Goal: Task Accomplishment & Management: Complete application form

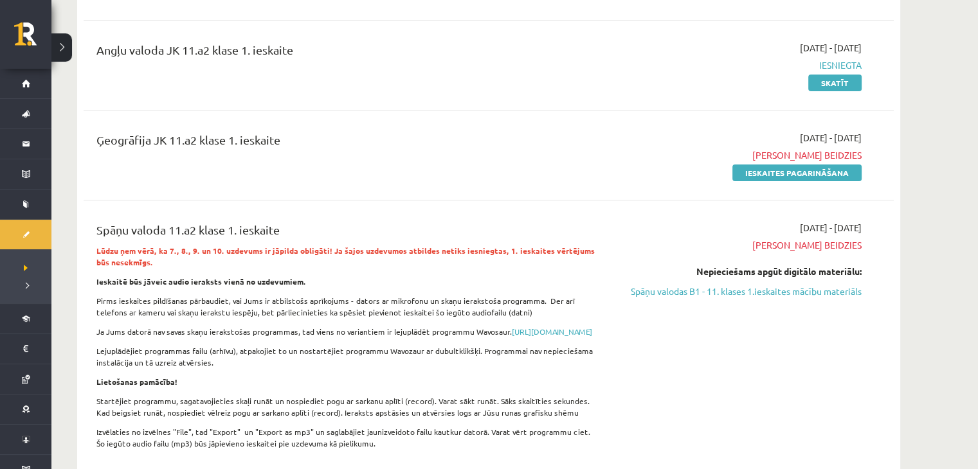
scroll to position [321, 0]
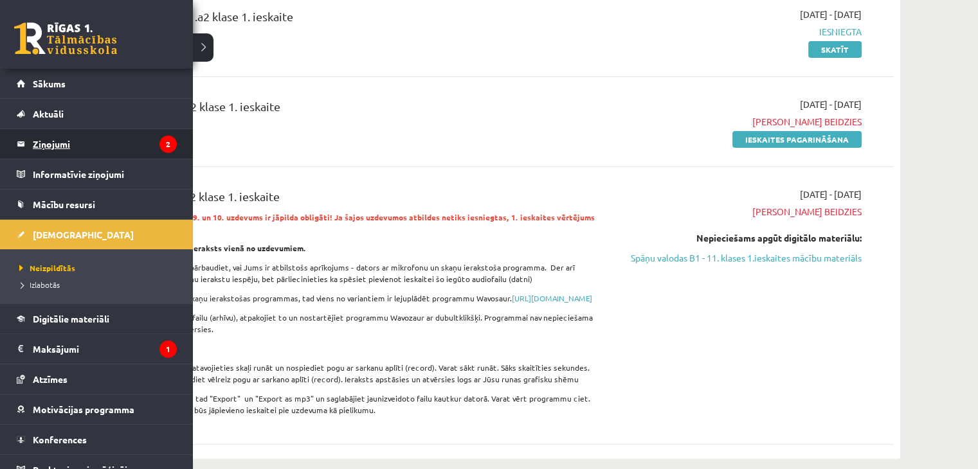
click at [99, 144] on legend "Ziņojumi 2" at bounding box center [105, 144] width 144 height 30
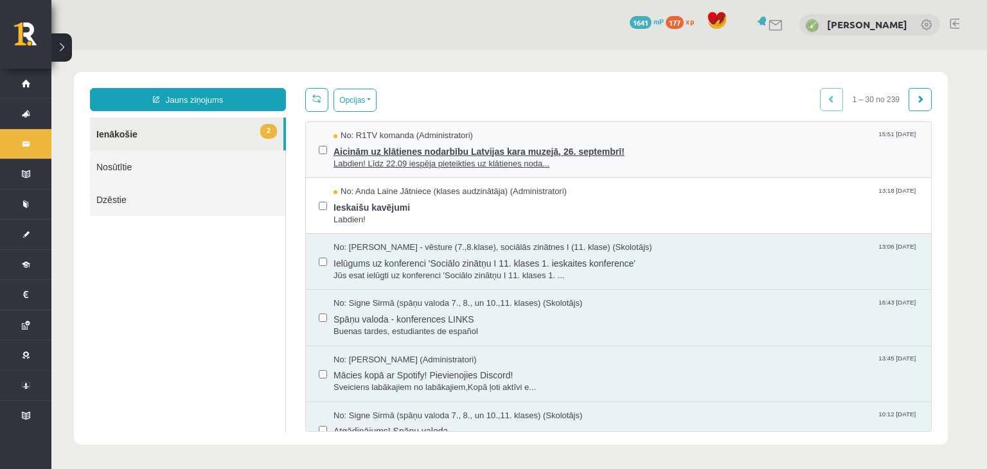
click at [530, 149] on span "Aicinām uz klātienes nodarbību Latvijas kara muzejā, 26. septembrī!" at bounding box center [626, 150] width 585 height 16
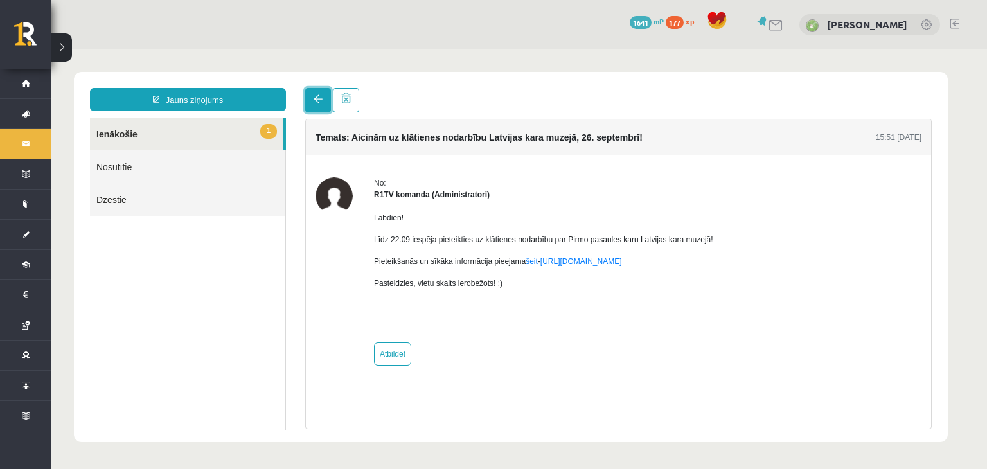
click at [323, 94] on link at bounding box center [318, 100] width 26 height 24
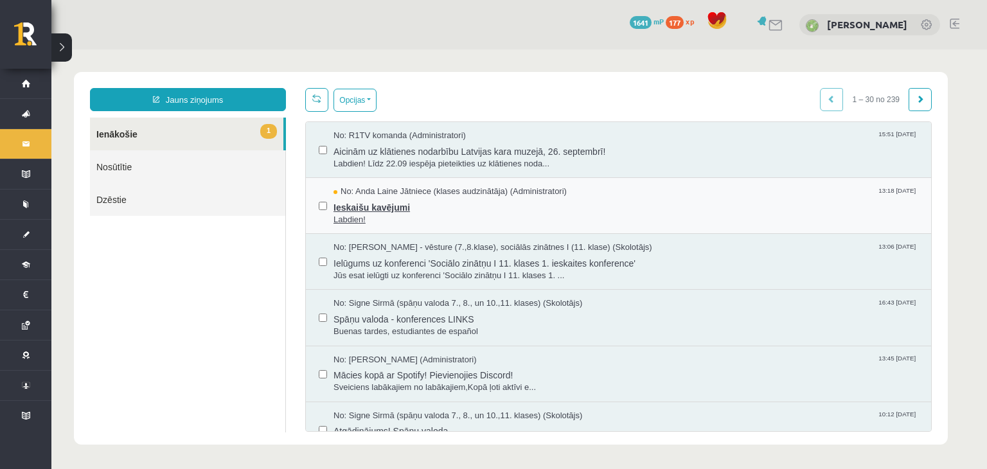
click at [382, 211] on span "Ieskaišu kavējumi" at bounding box center [626, 206] width 585 height 16
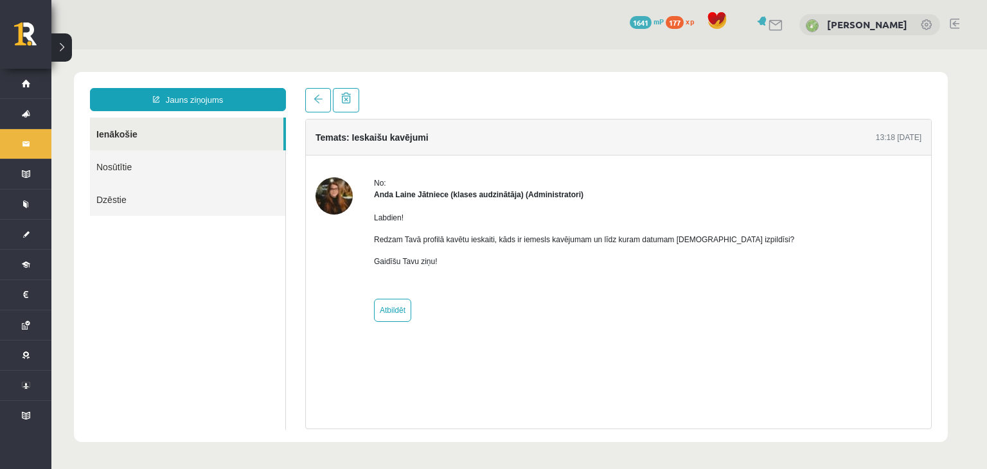
click at [419, 312] on div "No: Anda Laine Jātniece (klases audzinātāja) (Administratori) Labdien! Redzam T…" at bounding box center [584, 249] width 420 height 145
click at [406, 308] on link "Atbildēt" at bounding box center [392, 310] width 37 height 23
type input "**********"
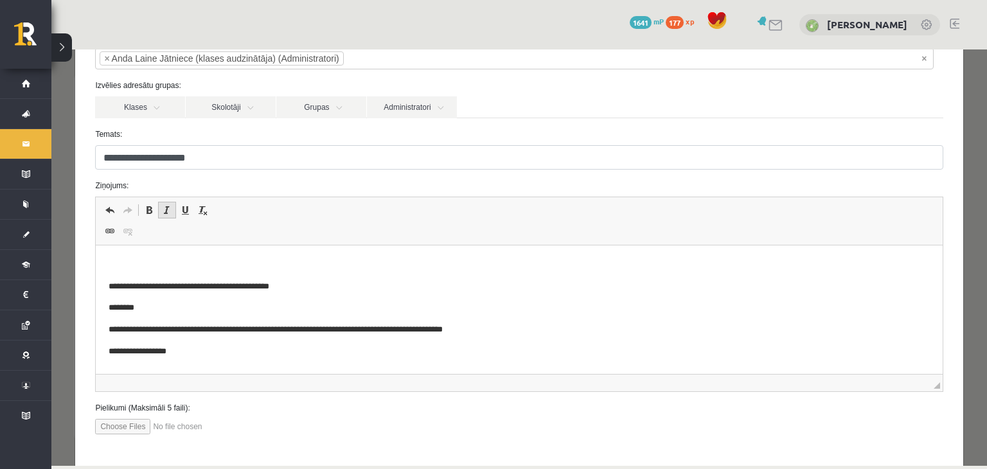
scroll to position [86, 0]
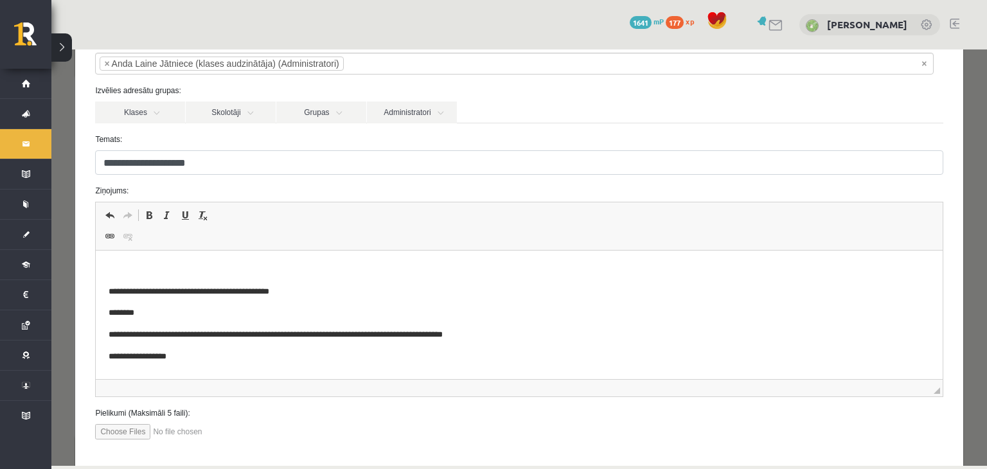
click at [150, 263] on html "**********" at bounding box center [519, 314] width 846 height 126
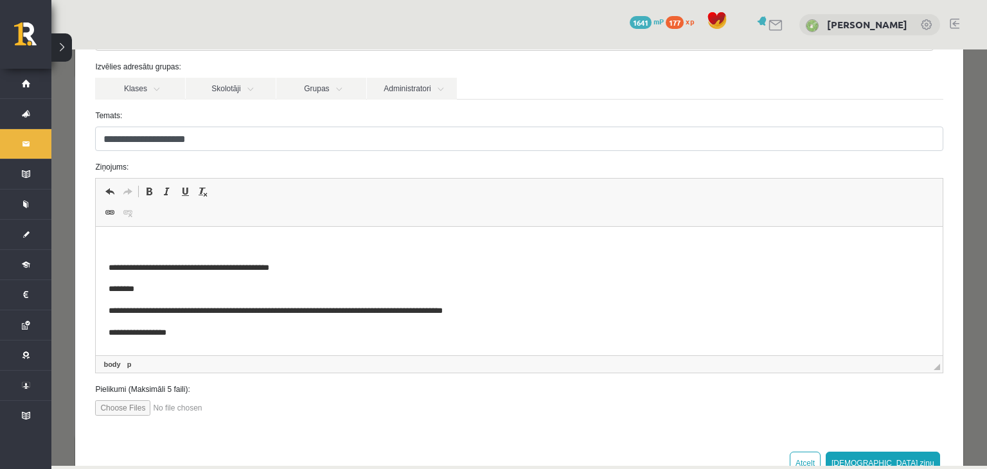
scroll to position [150, 0]
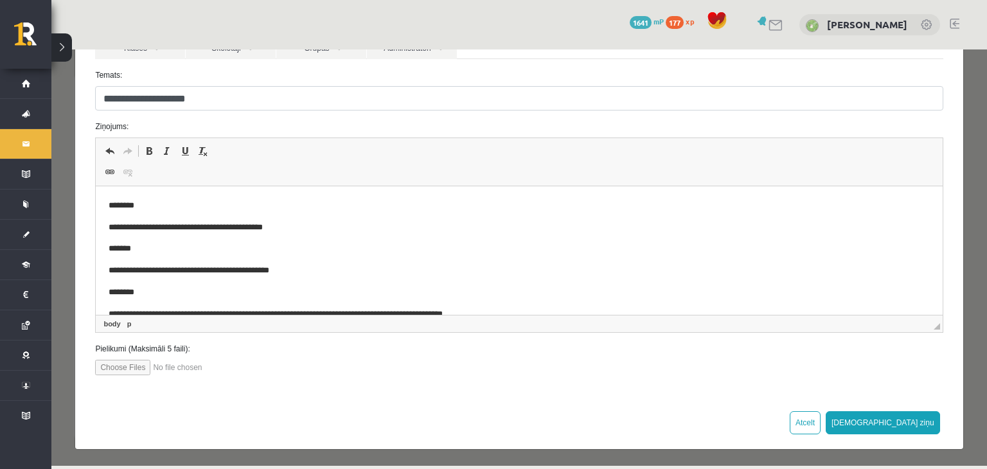
click at [181, 235] on body "**********" at bounding box center [519, 270] width 821 height 143
click at [178, 230] on p "**********" at bounding box center [510, 227] width 802 height 13
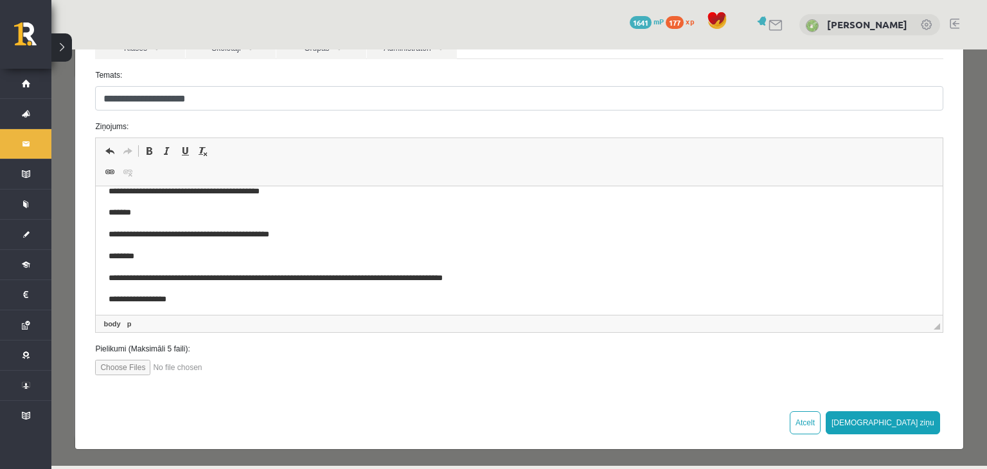
scroll to position [41, 0]
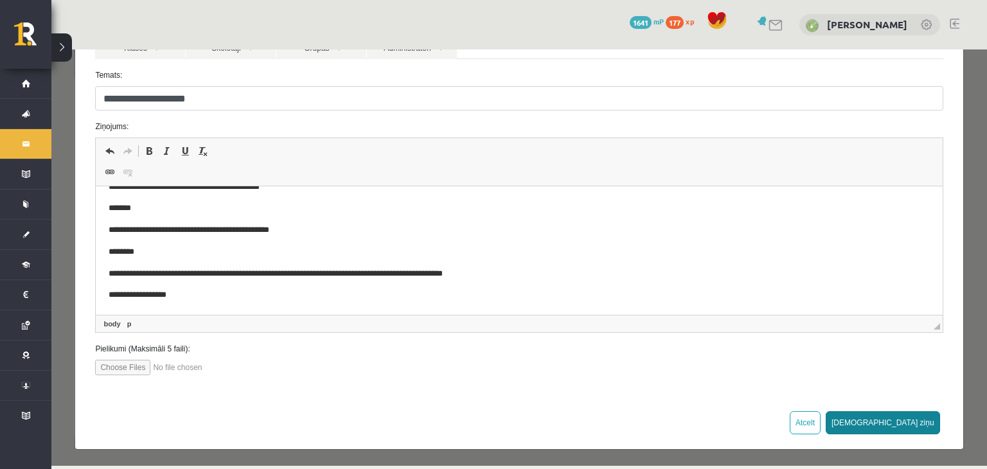
click at [906, 421] on button "Sūtīt ziņu" at bounding box center [883, 422] width 114 height 23
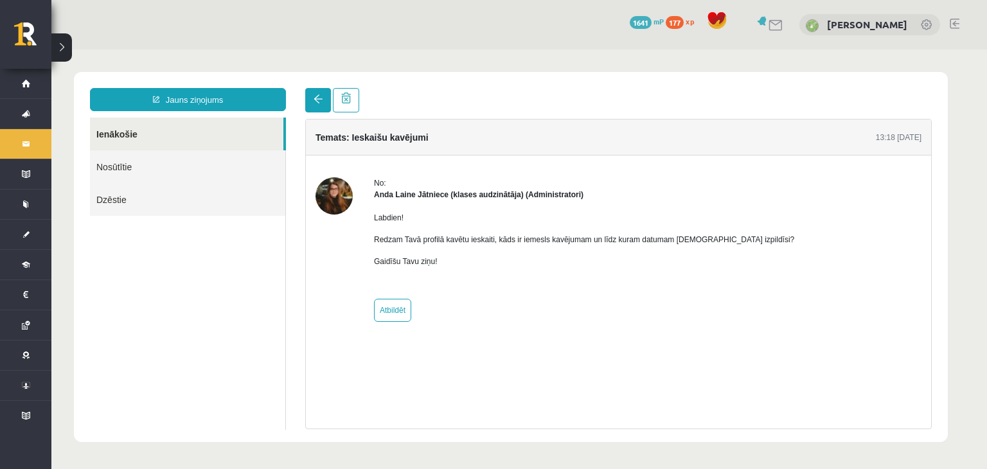
scroll to position [0, 0]
click at [313, 105] on link at bounding box center [318, 100] width 26 height 24
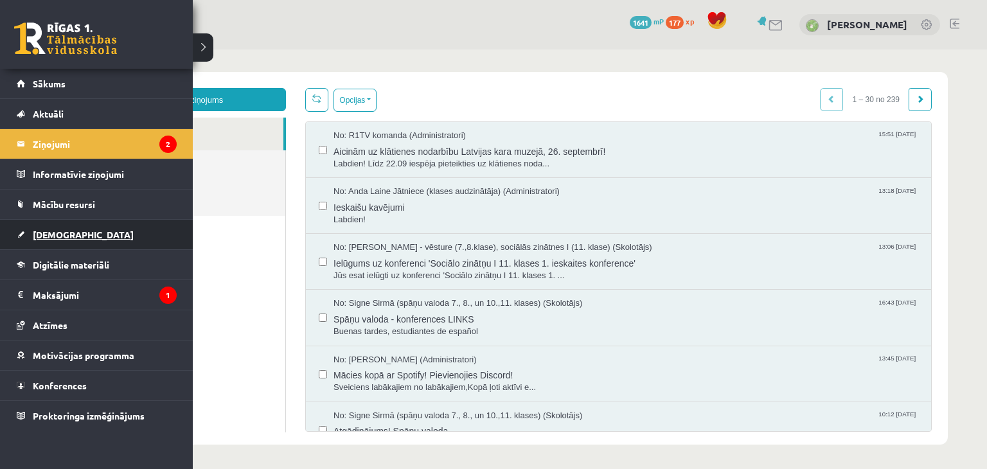
click at [90, 235] on link "[DEMOGRAPHIC_DATA]" at bounding box center [97, 235] width 160 height 30
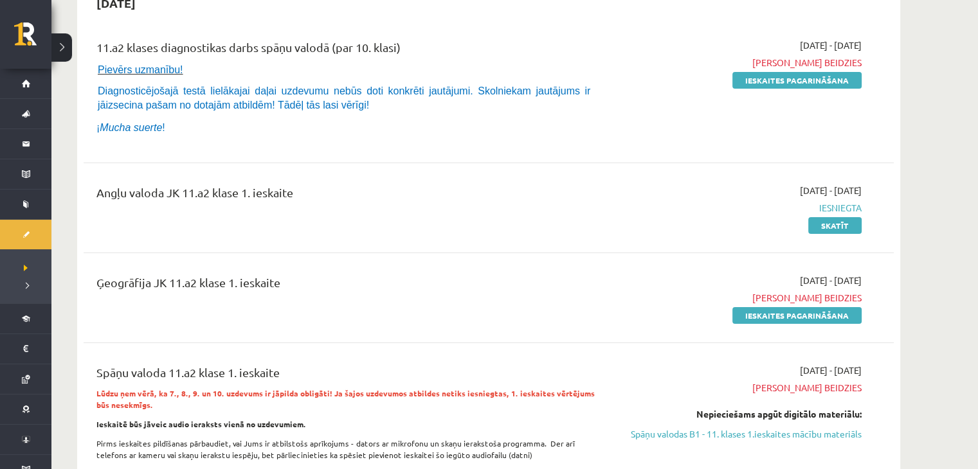
scroll to position [193, 0]
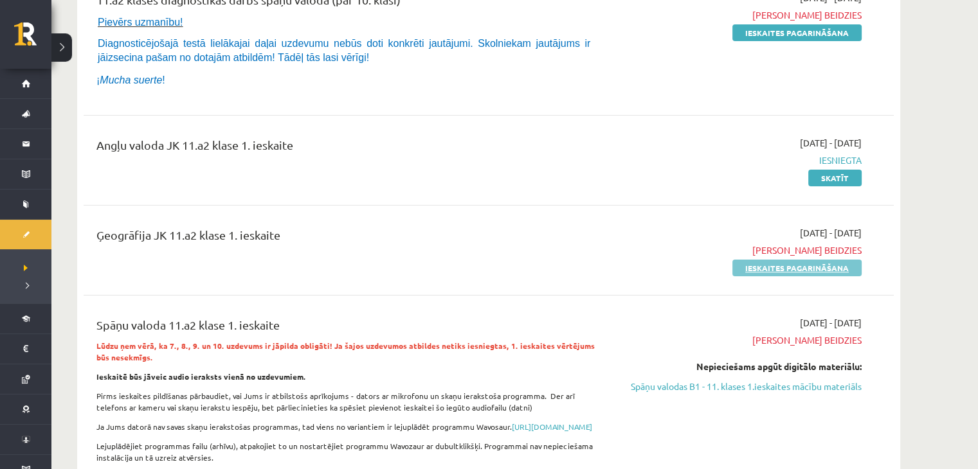
click at [766, 268] on link "Ieskaites pagarināšana" at bounding box center [796, 268] width 129 height 17
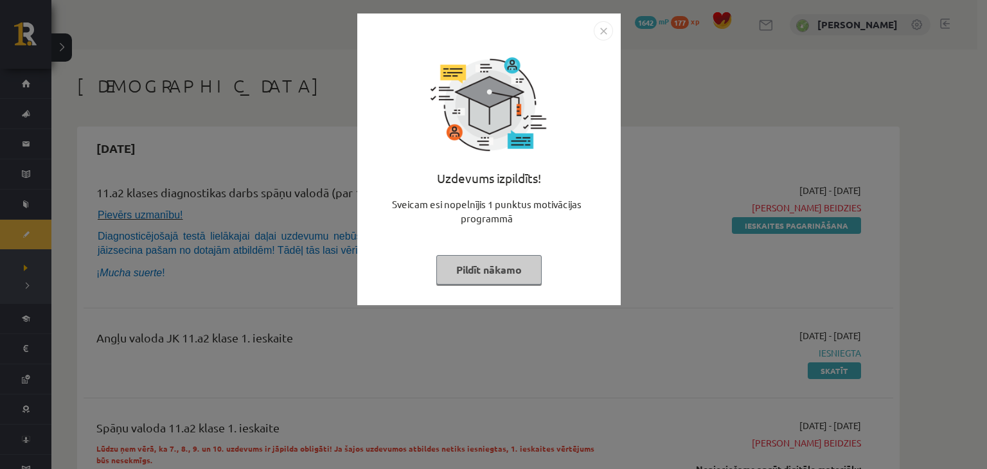
click at [514, 265] on button "Pildīt nākamo" at bounding box center [488, 270] width 105 height 30
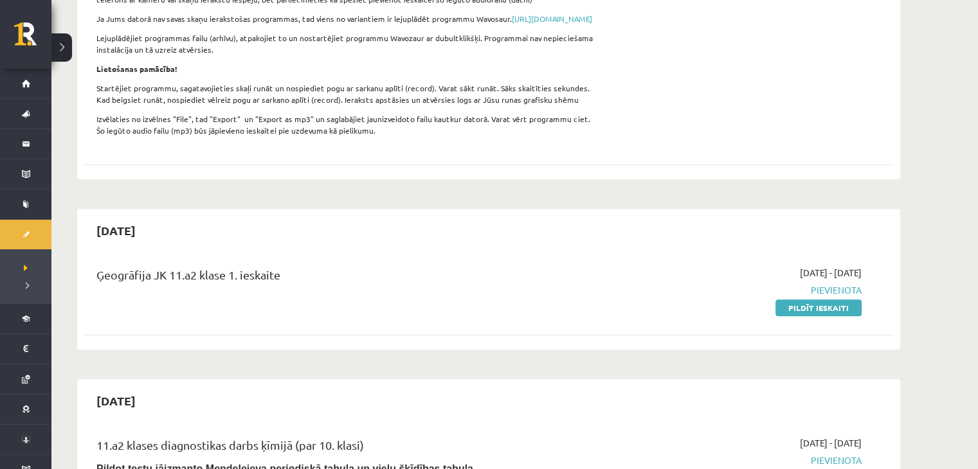
scroll to position [514, 0]
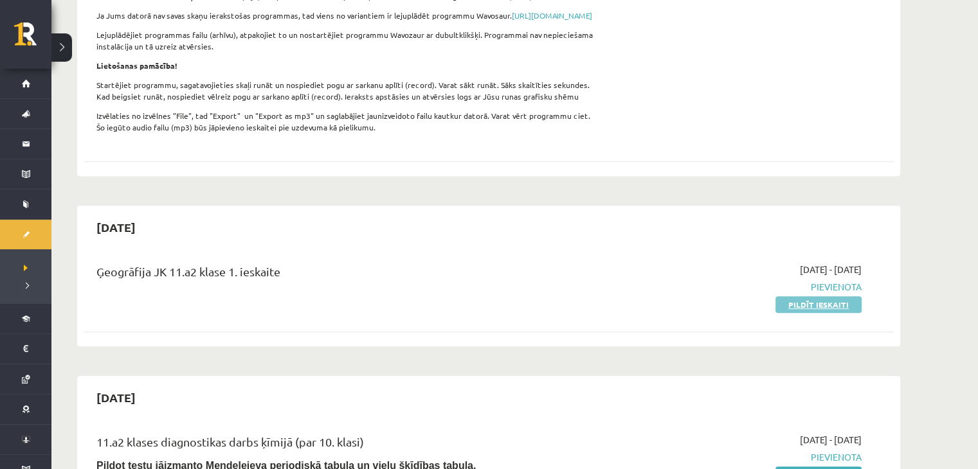
click at [825, 313] on link "Pildīt ieskaiti" at bounding box center [818, 304] width 86 height 17
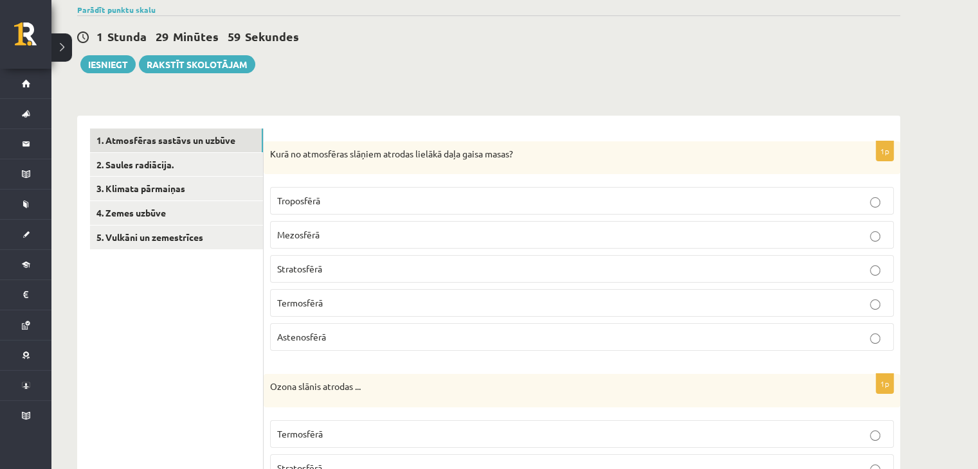
scroll to position [129, 0]
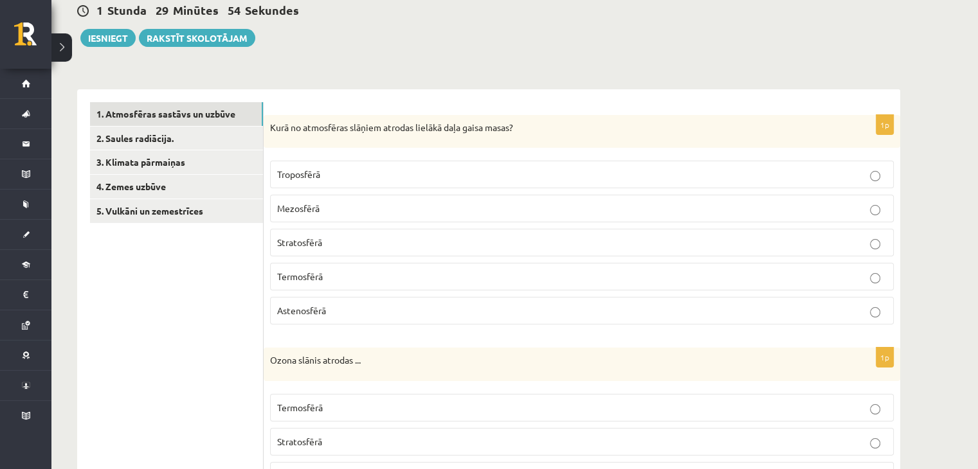
click at [381, 170] on p "Troposfērā" at bounding box center [581, 174] width 609 height 13
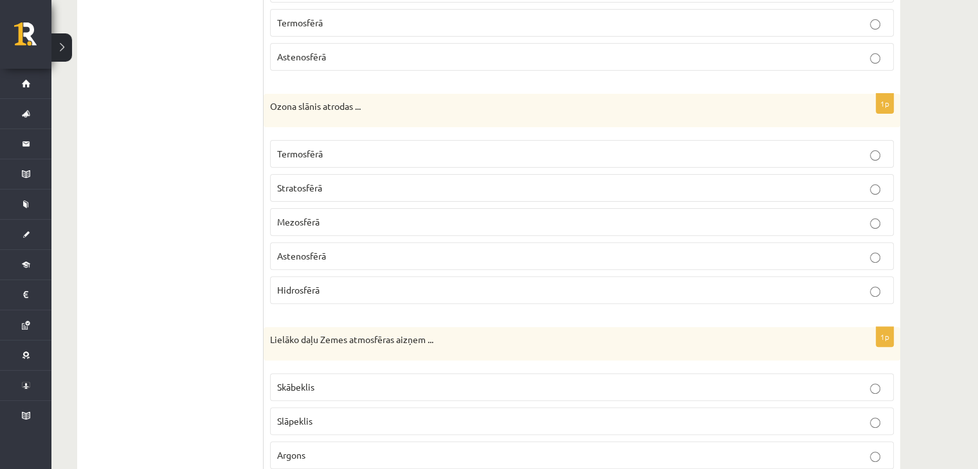
scroll to position [386, 0]
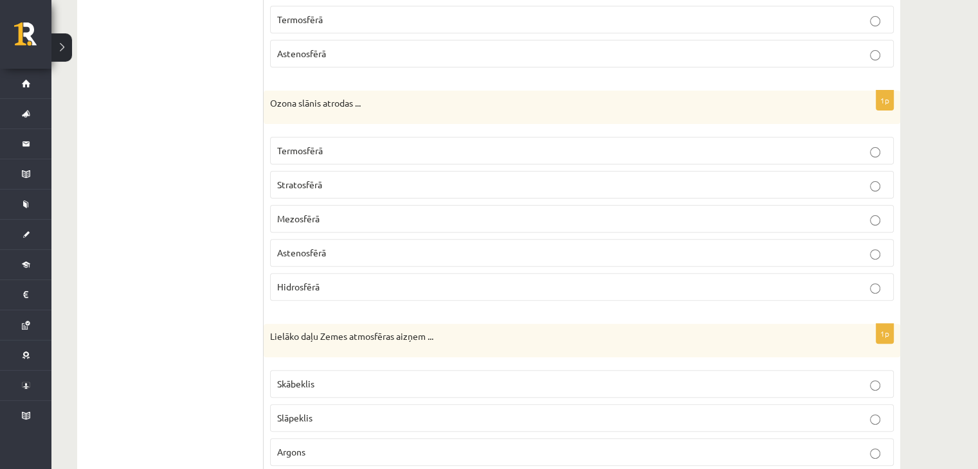
click at [346, 251] on p "Astenosfērā" at bounding box center [581, 252] width 609 height 13
click at [324, 183] on p "Stratosfērā" at bounding box center [581, 184] width 609 height 13
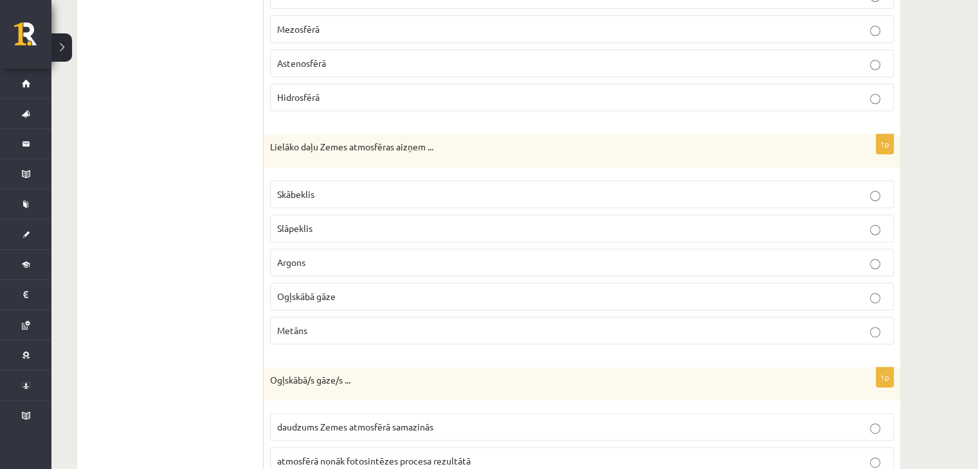
scroll to position [578, 0]
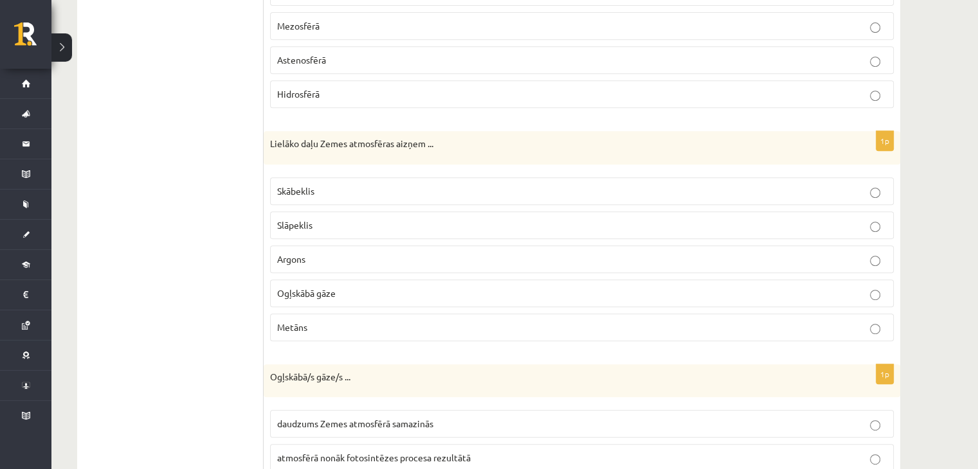
click at [366, 184] on p "Skābeklis" at bounding box center [581, 190] width 609 height 13
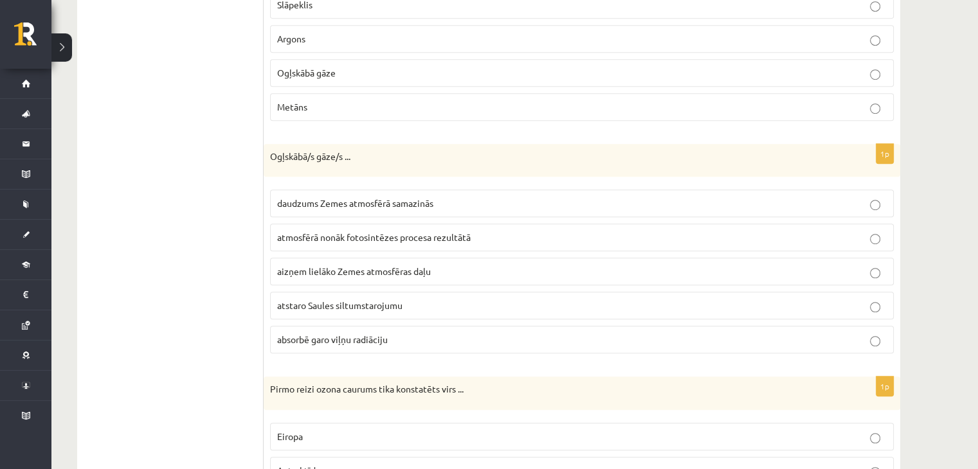
scroll to position [836, 0]
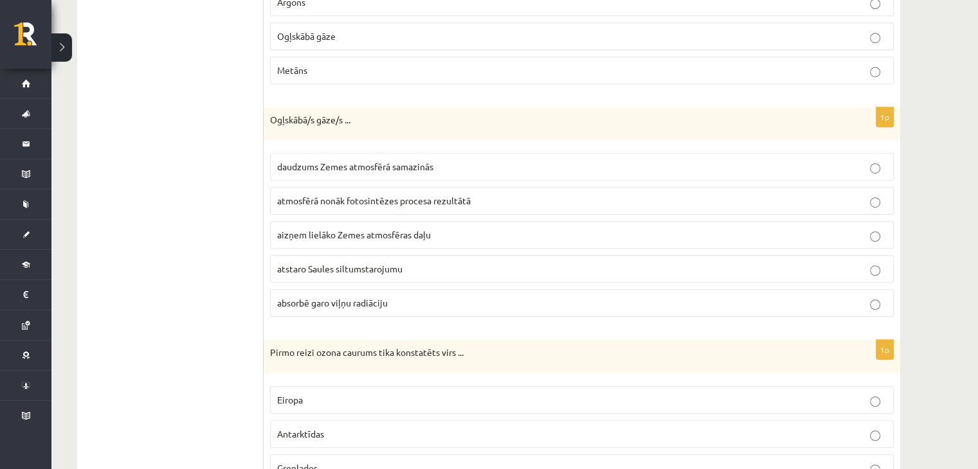
click at [388, 232] on span "aizņem lielāko Zemes atmosfēras daļu" at bounding box center [354, 235] width 154 height 12
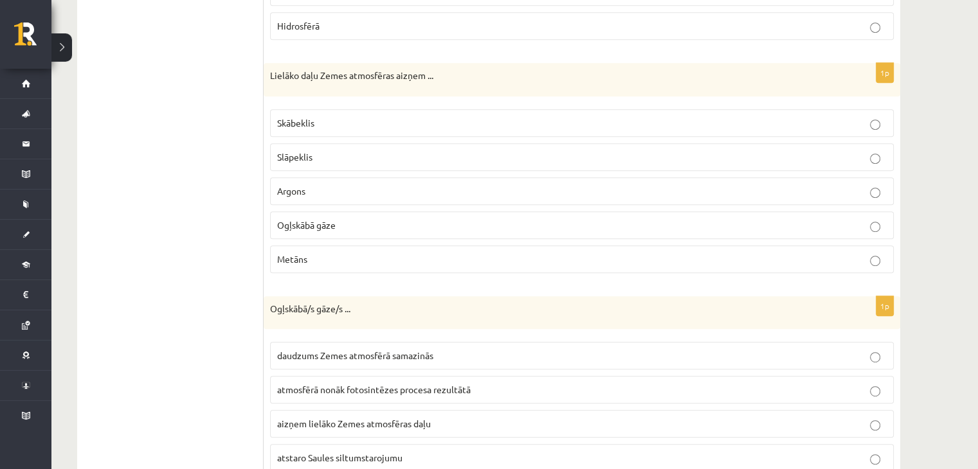
scroll to position [643, 0]
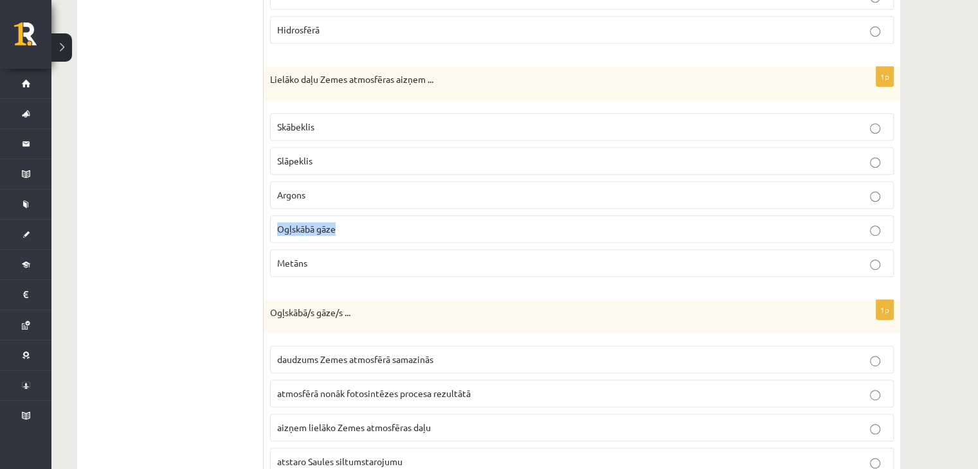
drag, startPoint x: 277, startPoint y: 224, endPoint x: 332, endPoint y: 222, distance: 54.7
click at [343, 226] on p "Ogļskābā gāze" at bounding box center [581, 228] width 609 height 13
click at [229, 252] on ul "1. Atmosfēras sastāvs un uzbūve 2. Saules radiācija. 3. Klimata pārmaiņas 4. Ze…" at bounding box center [177, 170] width 174 height 1165
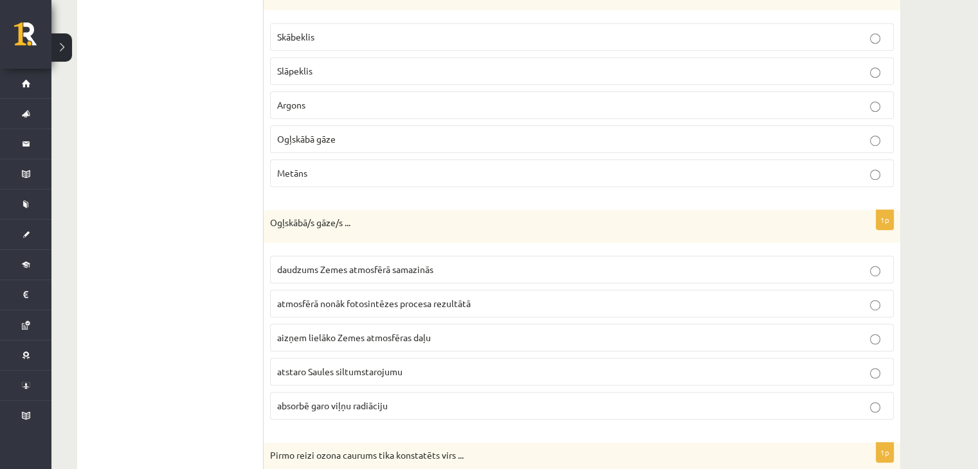
scroll to position [578, 0]
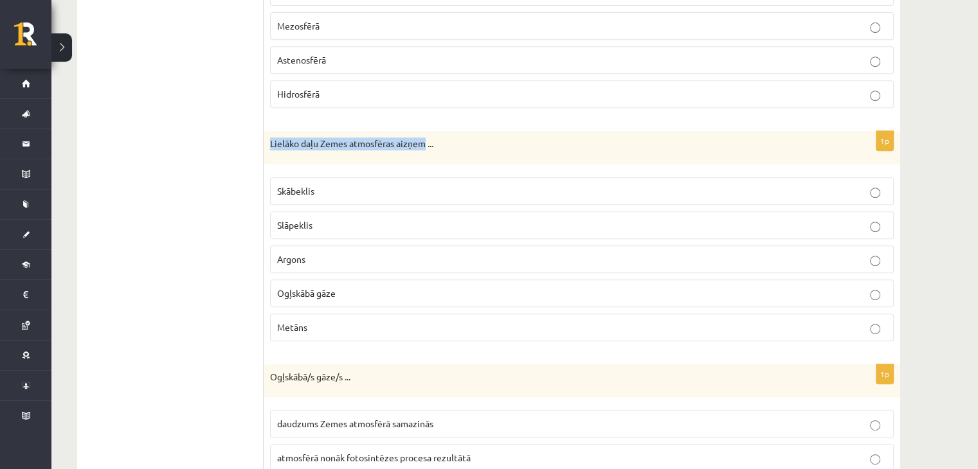
drag, startPoint x: 267, startPoint y: 139, endPoint x: 425, endPoint y: 145, distance: 157.6
click at [425, 145] on div "Lielāko daļu Zemes atmosfēras aizņem ..." at bounding box center [582, 147] width 636 height 33
click at [226, 181] on ul "1. Atmosfēras sastāvs un uzbūve 2. Saules radiācija. 3. Klimata pārmaiņas 4. Ze…" at bounding box center [177, 234] width 174 height 1165
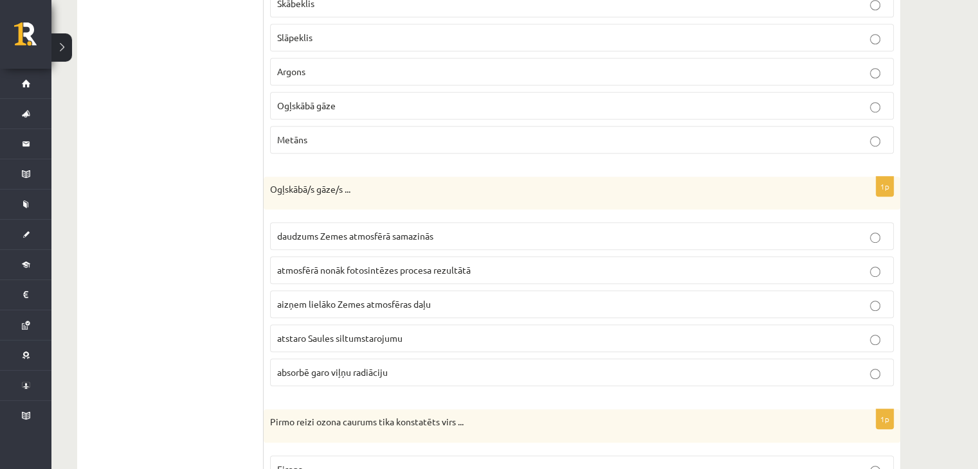
scroll to position [771, 0]
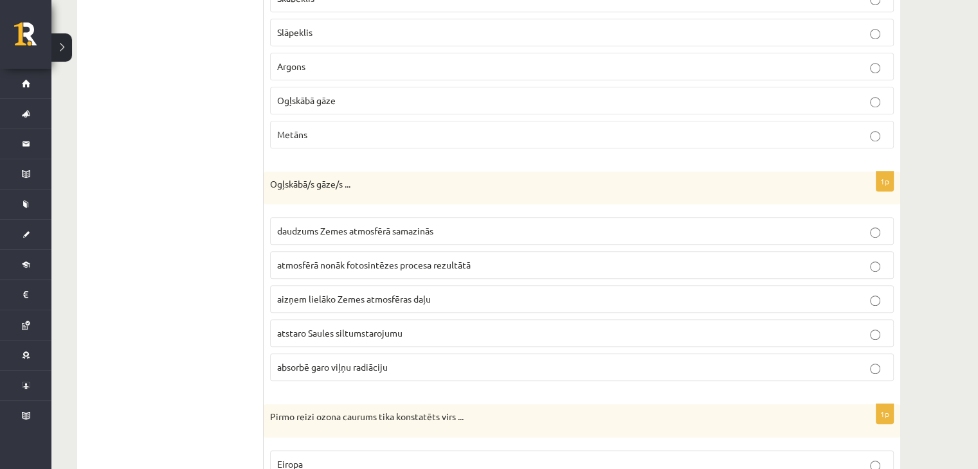
click at [278, 232] on p "daudzums Zemes atmosfērā samazinās" at bounding box center [581, 230] width 609 height 13
click at [288, 329] on span "atstaro Saules siltumstarojumu" at bounding box center [339, 333] width 125 height 12
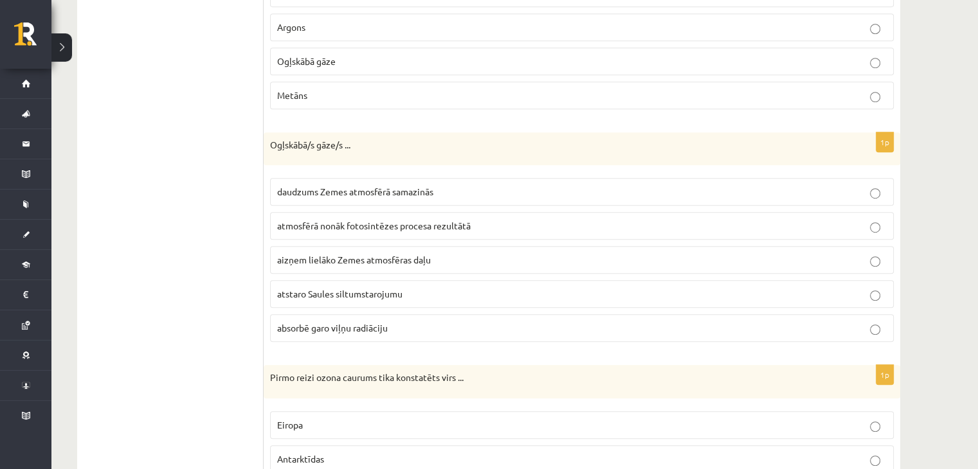
scroll to position [959, 0]
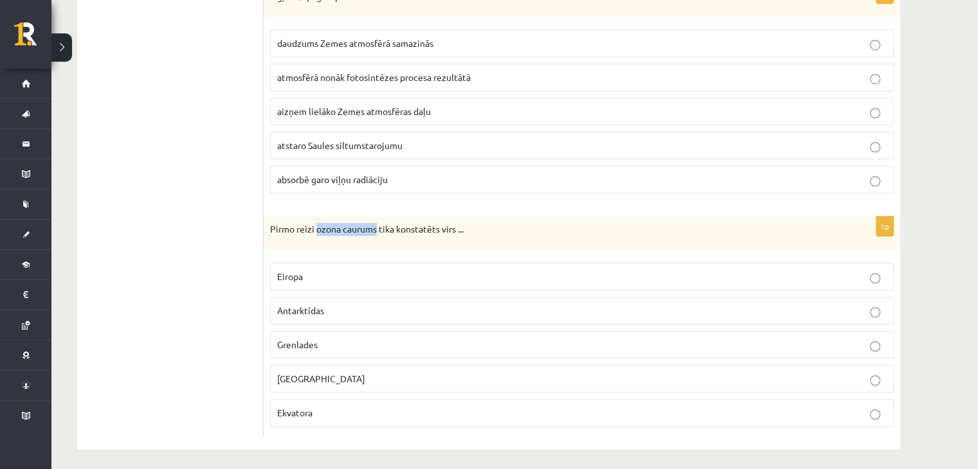
drag, startPoint x: 316, startPoint y: 223, endPoint x: 377, endPoint y: 224, distance: 60.4
click at [377, 224] on p "Pirmo reizi ozona caurums tika konstatēts virs ..." at bounding box center [549, 229] width 559 height 13
click at [313, 304] on p "Antarktīdas" at bounding box center [581, 310] width 609 height 13
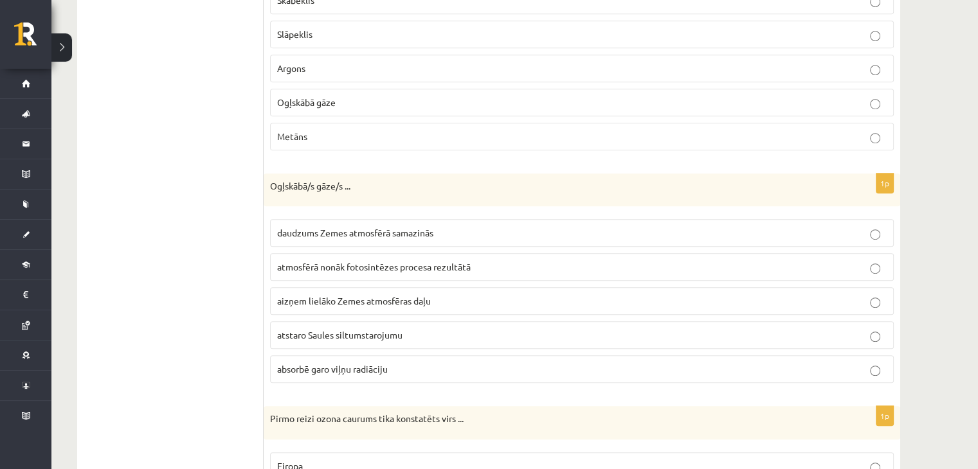
scroll to position [766, 0]
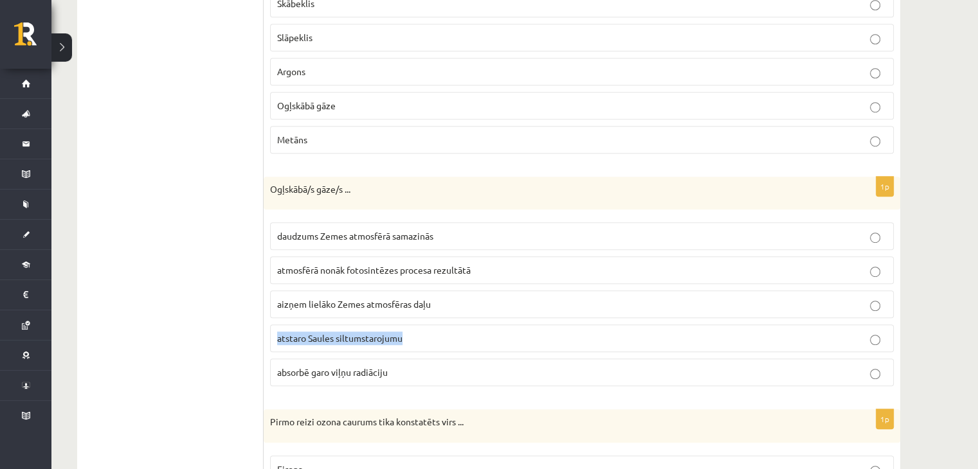
drag, startPoint x: 276, startPoint y: 332, endPoint x: 415, endPoint y: 335, distance: 139.5
click at [415, 335] on label "atstaro Saules siltumstarojumu" at bounding box center [581, 339] width 623 height 28
click at [233, 247] on ul "1. Atmosfēras sastāvs un uzbūve 2. Saules radiācija. 3. Klimata pārmaiņas 4. Ze…" at bounding box center [177, 47] width 174 height 1165
drag, startPoint x: 276, startPoint y: 233, endPoint x: 440, endPoint y: 231, distance: 163.3
click at [440, 231] on p "daudzums Zemes atmosfērā samazinās" at bounding box center [581, 235] width 609 height 13
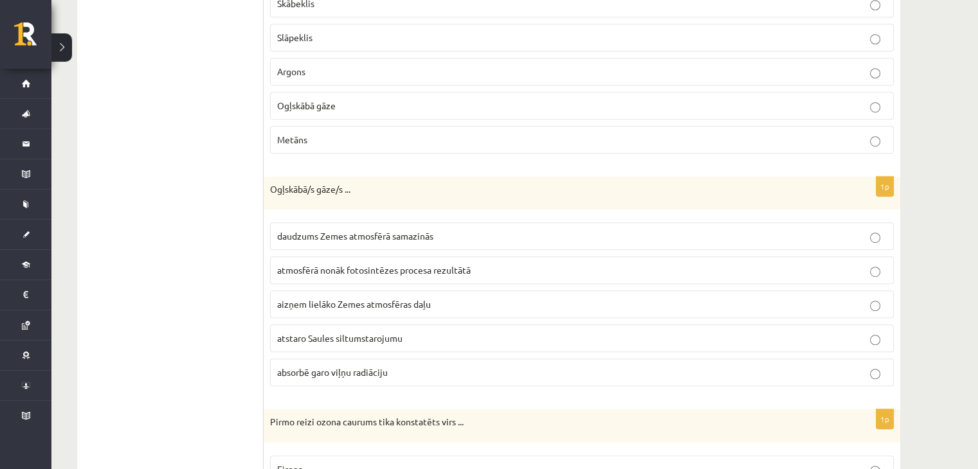
click at [292, 298] on span "aizņem lielāko Zemes atmosfēras daļu" at bounding box center [354, 304] width 154 height 12
click at [323, 370] on span "absorbē garo viļņu radiāciju" at bounding box center [332, 372] width 111 height 12
drag, startPoint x: 276, startPoint y: 364, endPoint x: 390, endPoint y: 364, distance: 114.4
click at [390, 364] on label "absorbē garo viļņu radiāciju" at bounding box center [581, 373] width 623 height 28
click at [225, 283] on ul "1. Atmosfēras sastāvs un uzbūve 2. Saules radiācija. 3. Klimata pārmaiņas 4. Ze…" at bounding box center [177, 47] width 174 height 1165
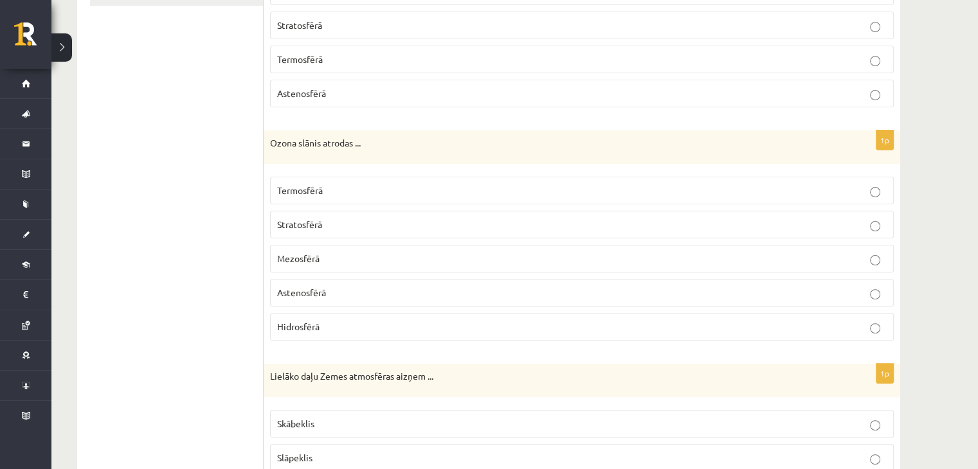
scroll to position [0, 0]
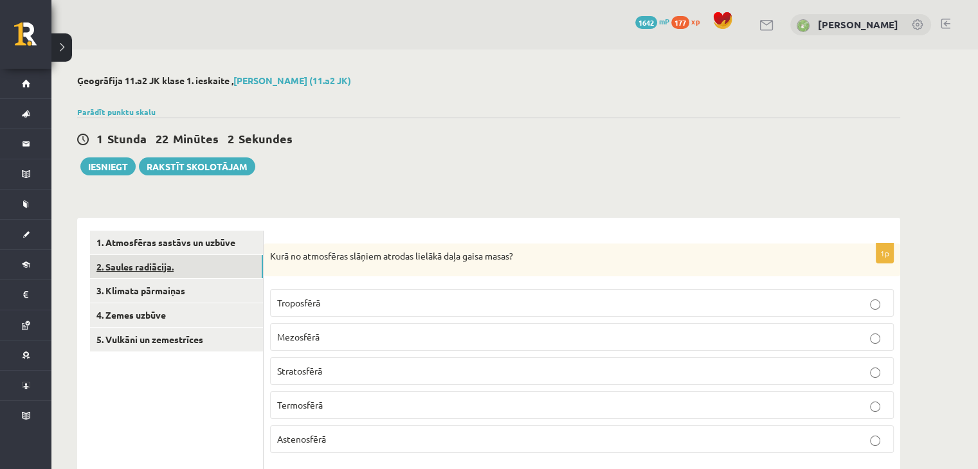
click at [219, 265] on link "2. Saules radiācija." at bounding box center [176, 267] width 173 height 24
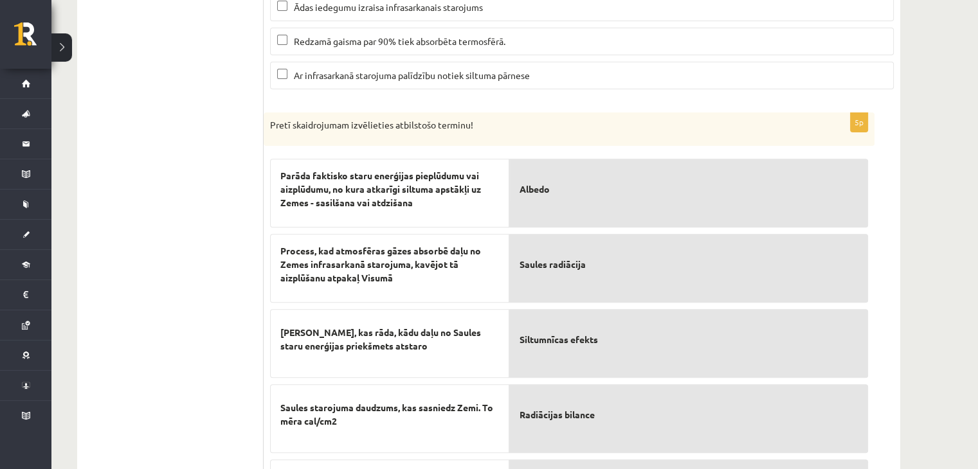
scroll to position [553, 0]
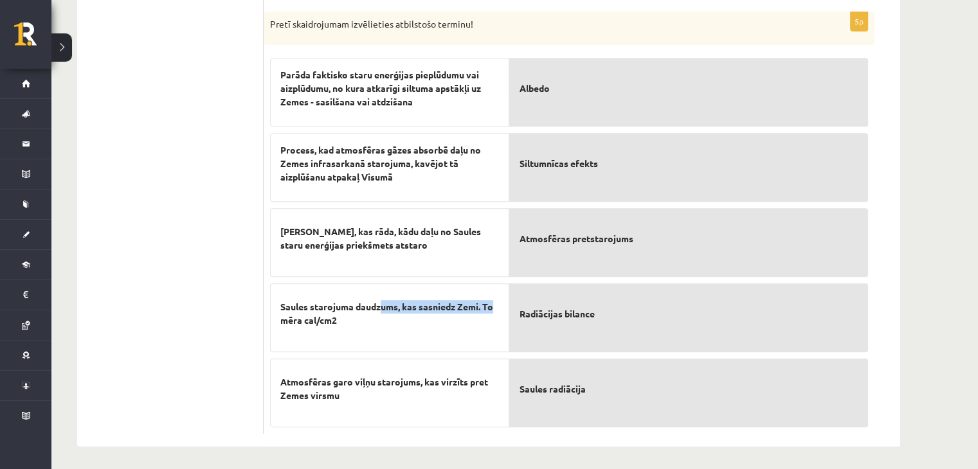
drag, startPoint x: 495, startPoint y: 306, endPoint x: 380, endPoint y: 310, distance: 115.1
click at [380, 309] on span "Saules starojuma daudzums, kas sasniedz Zemi. To mēra cal/cm2" at bounding box center [389, 313] width 219 height 27
drag, startPoint x: 372, startPoint y: 320, endPoint x: 469, endPoint y: 312, distance: 98.1
click at [375, 321] on span "Saules starojuma daudzums, kas sasniedz Zemi. To mēra cal/cm2" at bounding box center [389, 313] width 219 height 27
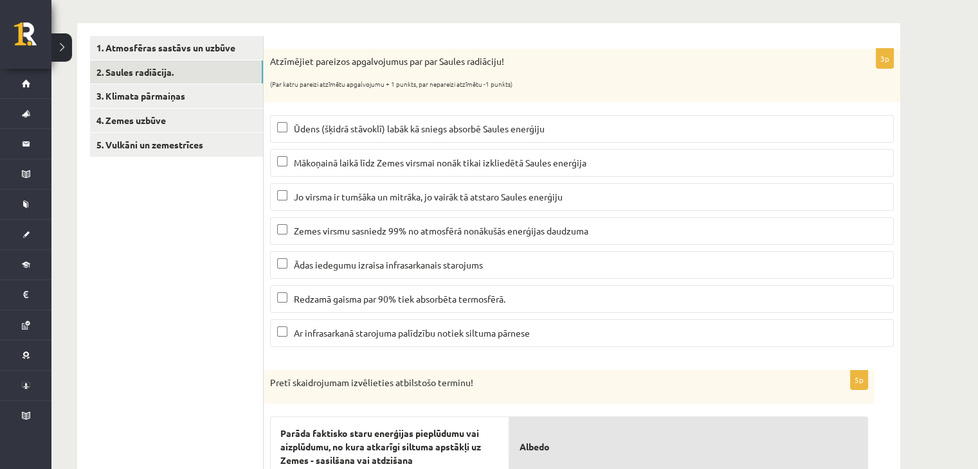
scroll to position [168, 0]
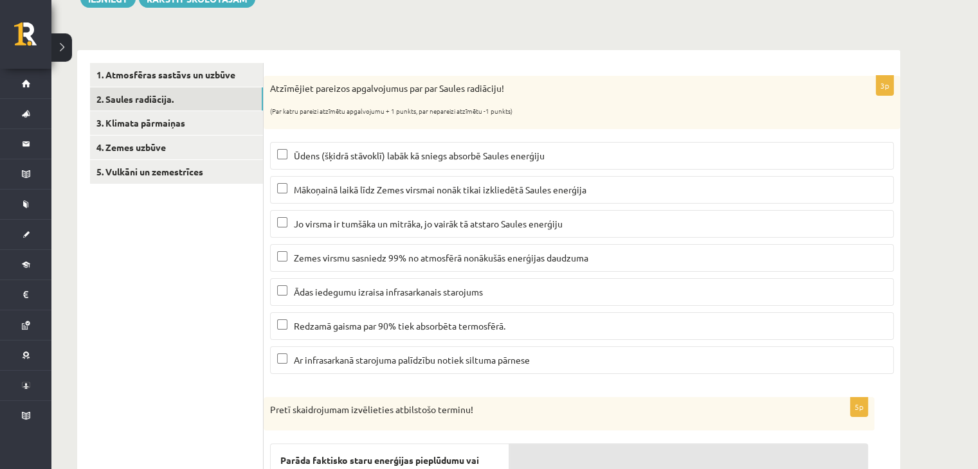
click at [365, 324] on span "Redzamā gaisma par 90% tiek absorbēta termosfērā." at bounding box center [399, 326] width 211 height 12
drag, startPoint x: 386, startPoint y: 291, endPoint x: 487, endPoint y: 292, distance: 100.9
click at [487, 292] on p "Ādas iedegumu izraisa infrasarkanais starojums" at bounding box center [581, 291] width 609 height 13
click at [178, 292] on ul "1. Atmosfēras sastāvs un uzbūve 2. Saules radiācija. 3. Klimata pārmaiņas 4. Ze…" at bounding box center [177, 441] width 174 height 757
click at [215, 302] on ul "1. Atmosfēras sastāvs un uzbūve 2. Saules radiācija. 3. Klimata pārmaiņas 4. Ze…" at bounding box center [177, 441] width 174 height 757
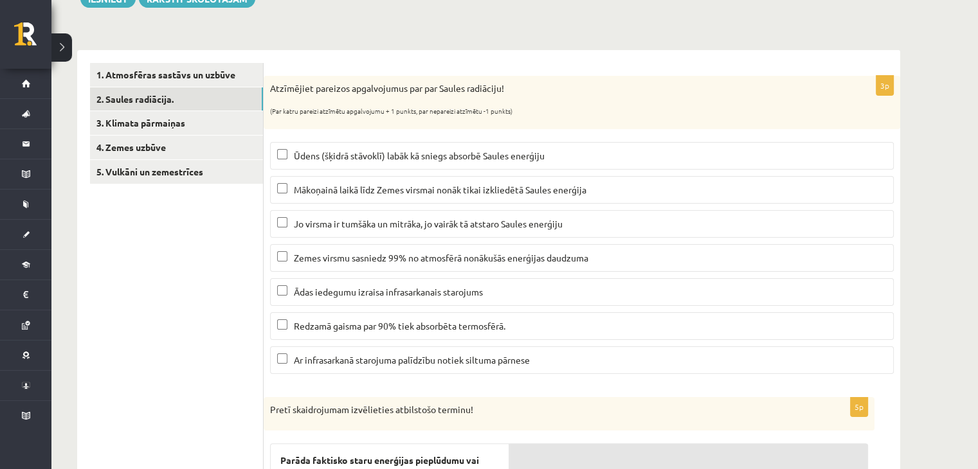
click at [398, 156] on span "Ūdens (šķidrā stāvoklī) labāk kā sniegs absorbē Saules enerģiju" at bounding box center [419, 156] width 251 height 12
click at [424, 361] on span "Ar infrasarkanā starojuma palīdzību notiek siltuma pārnese" at bounding box center [412, 360] width 236 height 12
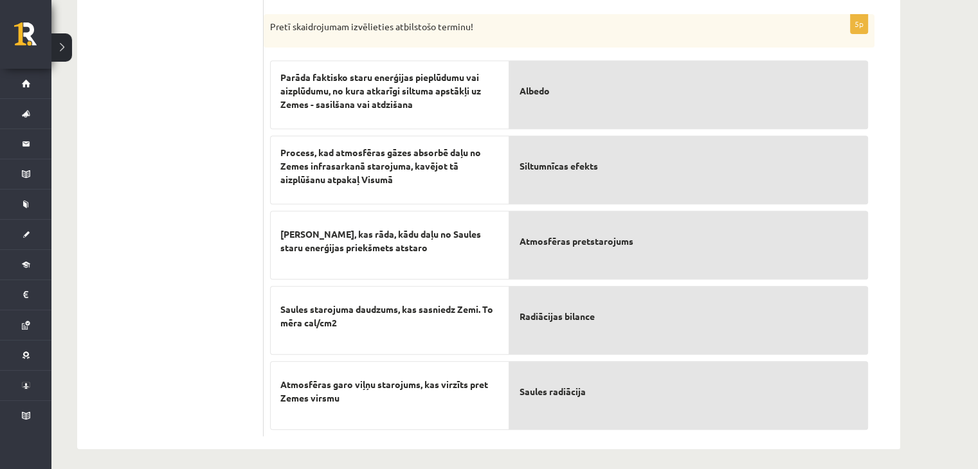
scroll to position [553, 0]
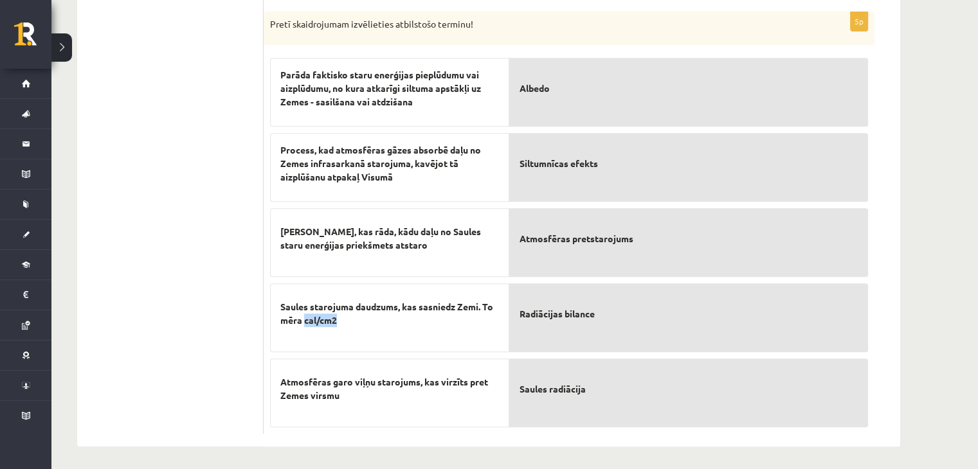
drag, startPoint x: 303, startPoint y: 317, endPoint x: 339, endPoint y: 321, distance: 36.2
click at [339, 321] on span "Saules starojuma daudzums, kas sasniedz Zemi. To mēra cal/cm2" at bounding box center [389, 313] width 219 height 27
click at [219, 262] on ul "1. Atmosfēras sastāvs un uzbūve 2. Saules radiācija. 3. Klimata pārmaiņas 4. Ze…" at bounding box center [177, 55] width 174 height 757
drag, startPoint x: 280, startPoint y: 223, endPoint x: 415, endPoint y: 245, distance: 136.7
click at [415, 245] on span "Skaitlis, kas rāda, kādu daļu no Saules staru enerģijas priekšmets atstaro" at bounding box center [389, 238] width 219 height 27
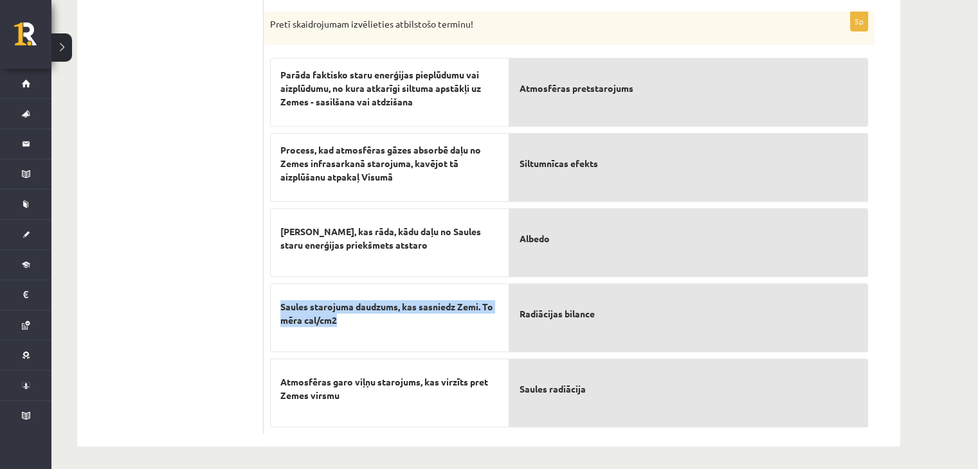
drag, startPoint x: 278, startPoint y: 299, endPoint x: 348, endPoint y: 315, distance: 72.5
click at [370, 323] on div "Saules starojuma daudzums, kas sasniedz Zemi. To mēra cal/cm2" at bounding box center [389, 317] width 239 height 69
click at [251, 307] on ul "1. Atmosfēras sastāvs un uzbūve 2. Saules radiācija. 3. Klimata pārmaiņas 4. Ze…" at bounding box center [177, 55] width 174 height 757
click at [282, 145] on span "Process, kad atmosfēras gāzes absorbē daļu no Zemes infrasarkanā starojuma, kav…" at bounding box center [389, 163] width 219 height 40
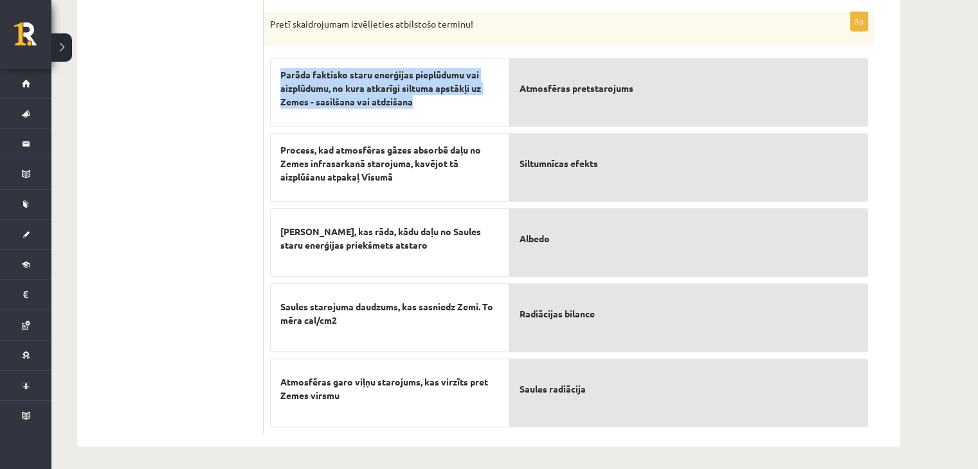
drag, startPoint x: 282, startPoint y: 69, endPoint x: 418, endPoint y: 106, distance: 141.1
click at [420, 106] on div "Parāda faktisko staru enerģijas pieplūdumu vai aizplūdumu, no kura atkarīgi sil…" at bounding box center [389, 92] width 239 height 69
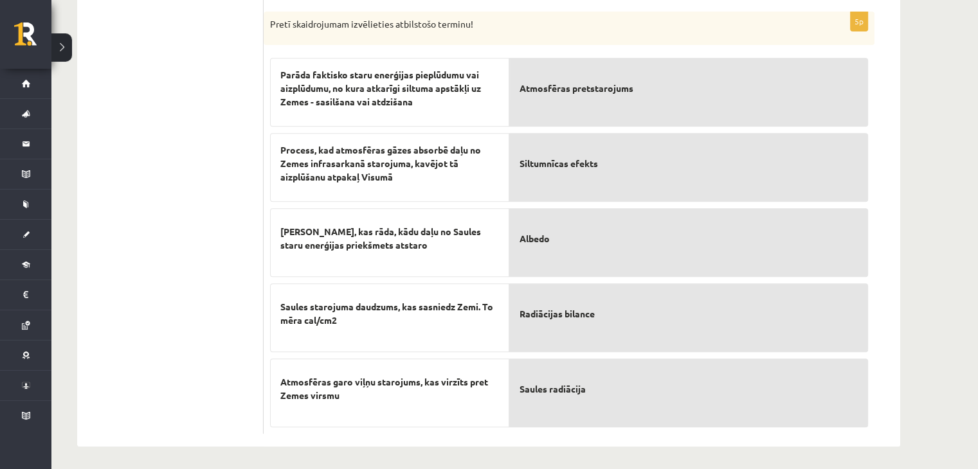
click at [167, 172] on ul "1. Atmosfēras sastāvs un uzbūve 2. Saules radiācija. 3. Klimata pārmaiņas 4. Ze…" at bounding box center [177, 55] width 174 height 757
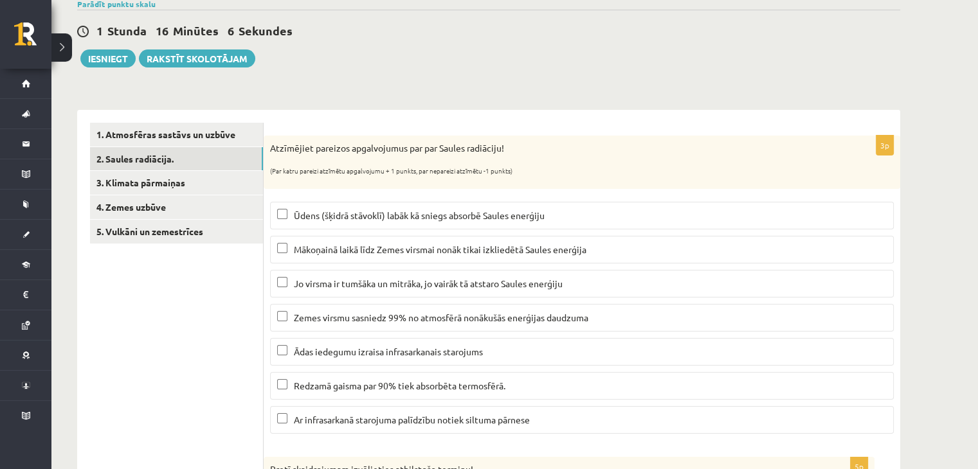
scroll to position [103, 0]
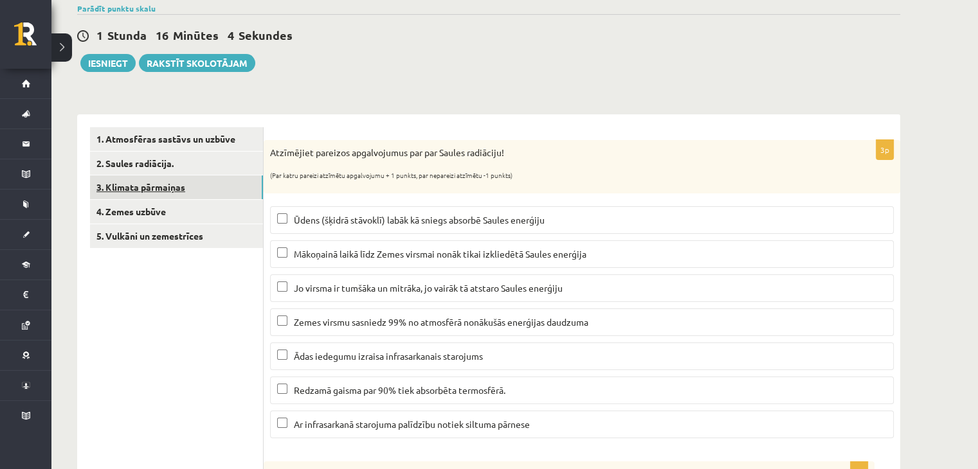
click at [229, 186] on link "3. Klimata pārmaiņas" at bounding box center [176, 187] width 173 height 24
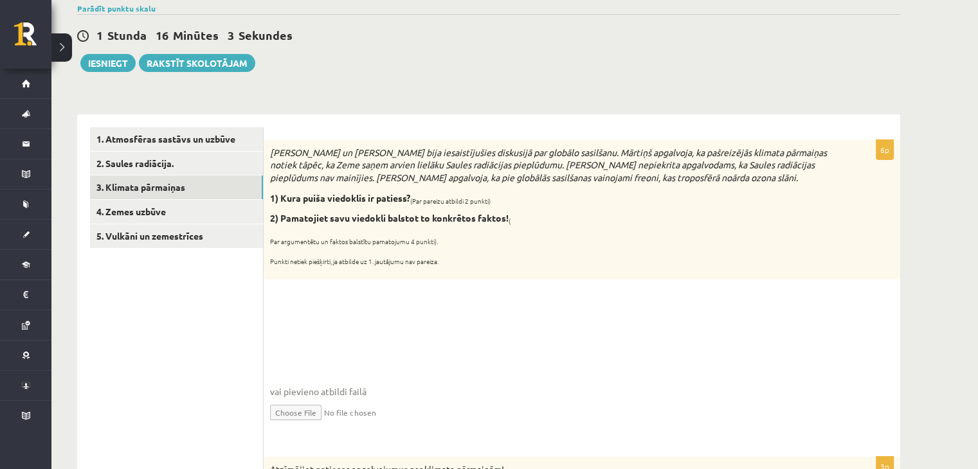
click at [571, 244] on p "Par argumentētu un faktos balstītu pamatojumu 4 punkti)." at bounding box center [549, 239] width 559 height 13
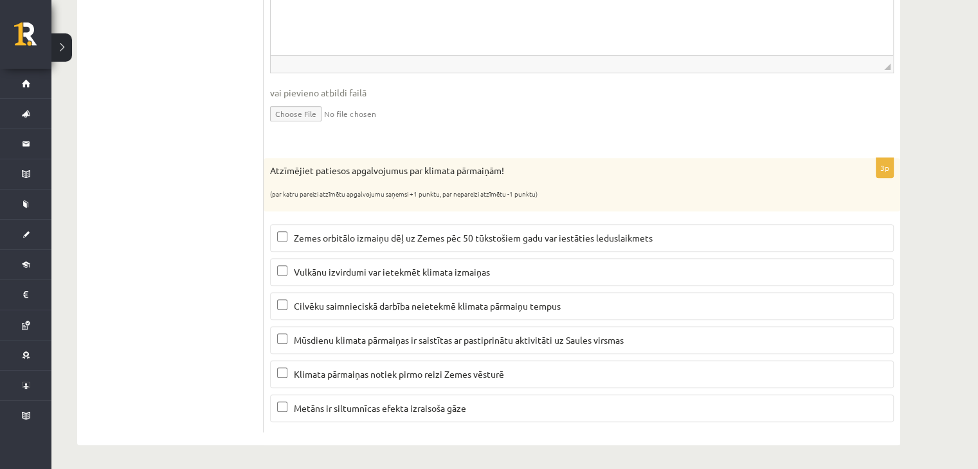
scroll to position [532, 0]
drag, startPoint x: 332, startPoint y: 405, endPoint x: 457, endPoint y: 407, distance: 124.7
click at [459, 407] on span "Metāns ir siltumnīcas efekta izraisoša gāze" at bounding box center [380, 408] width 172 height 12
click at [211, 269] on ul "1. Atmosfēras sastāvs un uzbūve 2. Saules radiācija. 3. Klimata pārmaiņas 4. Ze…" at bounding box center [177, 65] width 174 height 733
click at [418, 273] on span "Vulkānu izvirdumi var ietekmēt klimata izmaiņas" at bounding box center [392, 271] width 196 height 12
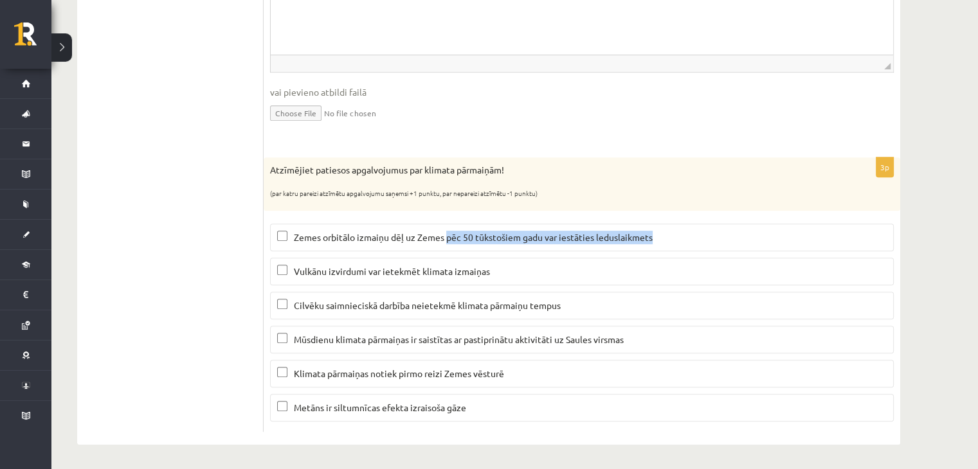
drag, startPoint x: 445, startPoint y: 235, endPoint x: 661, endPoint y: 229, distance: 215.4
click at [661, 231] on p "Zemes orbitālo izmaiņu dēļ uz Zemes pēc 50 tūkstošiem gadu var iestāties ledusl…" at bounding box center [581, 237] width 609 height 13
click at [367, 240] on span "Zemes orbitālo izmaiņu dēļ uz Zemes pēc 50 tūkstošiem gadu var iestāties ledusl…" at bounding box center [473, 237] width 359 height 12
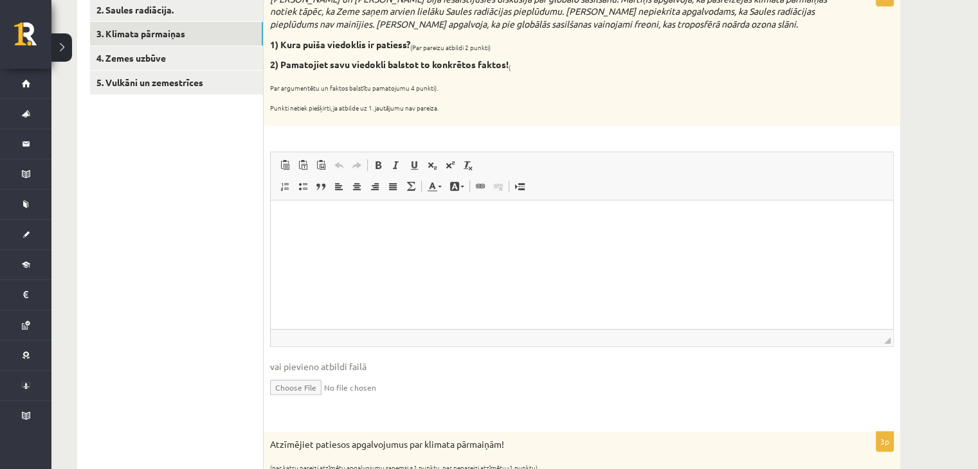
scroll to position [210, 0]
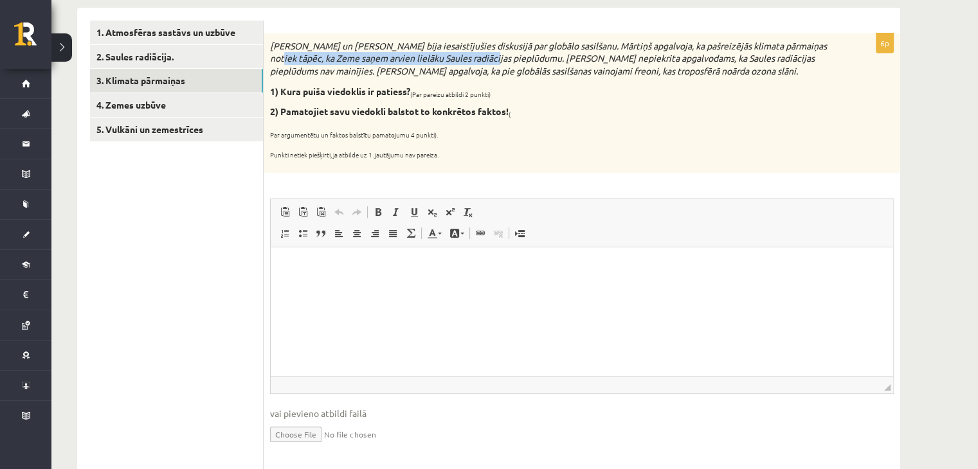
drag, startPoint x: 271, startPoint y: 57, endPoint x: 496, endPoint y: 56, distance: 225.6
click at [496, 56] on icon "Mārtiņš un Jānis bija iesaistījušies diskusijā par globālo sasilšanu. Mārtiņš a…" at bounding box center [548, 58] width 557 height 37
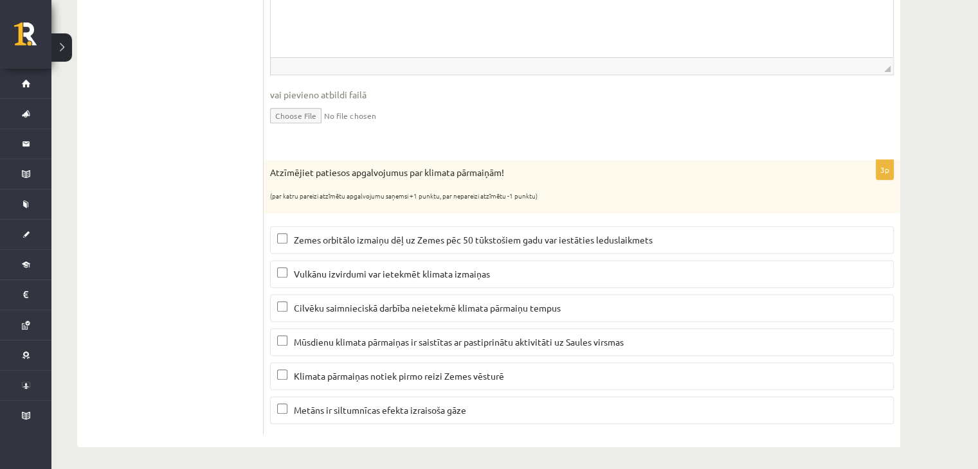
scroll to position [532, 0]
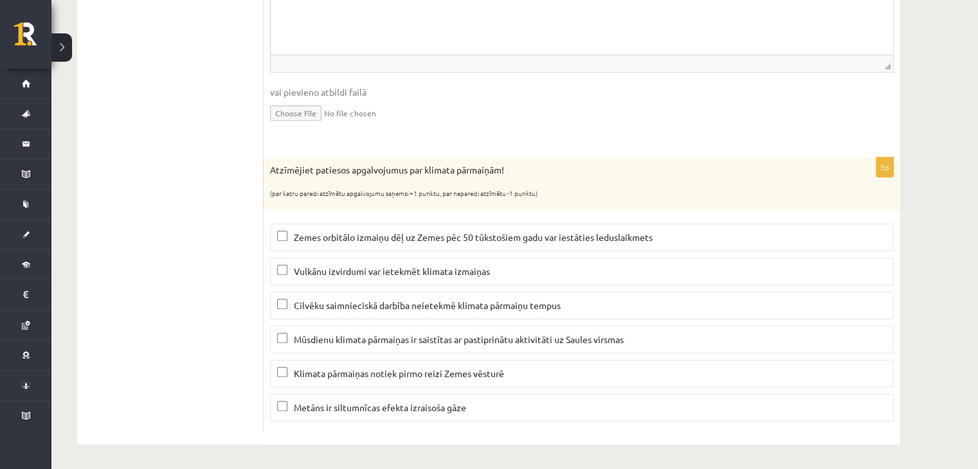
click at [529, 345] on label "Mūsdienu klimata pārmaiņas ir saistītas ar pastiprinātu aktivitāti uz Saules vi…" at bounding box center [581, 340] width 623 height 28
click at [339, 342] on p "Mūsdienu klimata pārmaiņas ir saistītas ar pastiprinātu aktivitāti uz Saules vi…" at bounding box center [581, 339] width 609 height 13
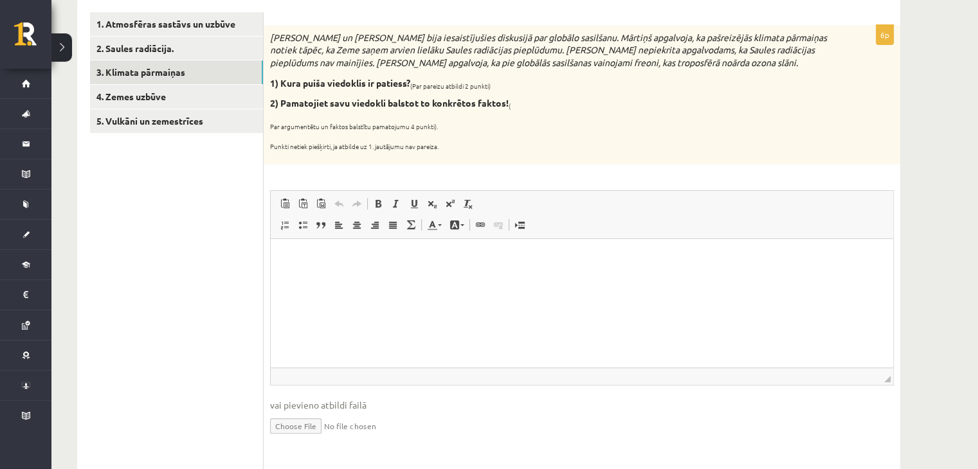
scroll to position [210, 0]
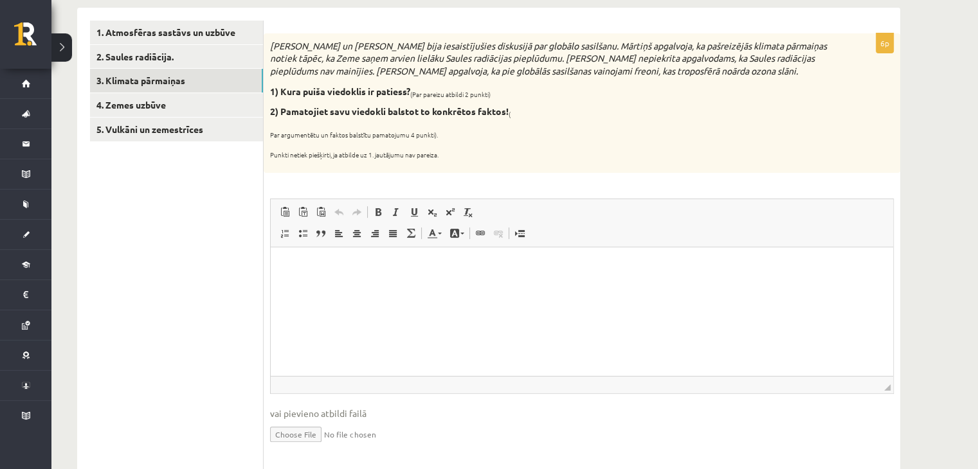
click at [398, 287] on html at bounding box center [582, 266] width 622 height 39
drag, startPoint x: 521, startPoint y: 71, endPoint x: 687, endPoint y: 73, distance: 165.8
click at [687, 73] on icon "Mārtiņš un Jānis bija iesaistījušies diskusijā par globālo sasilšanu. Mārtiņš a…" at bounding box center [548, 58] width 557 height 37
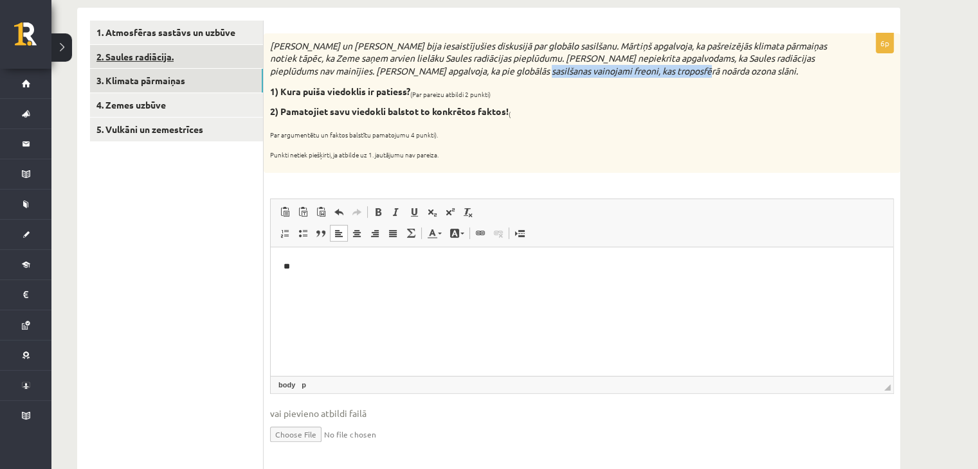
click at [169, 51] on link "2. Saules radiācija." at bounding box center [176, 57] width 173 height 24
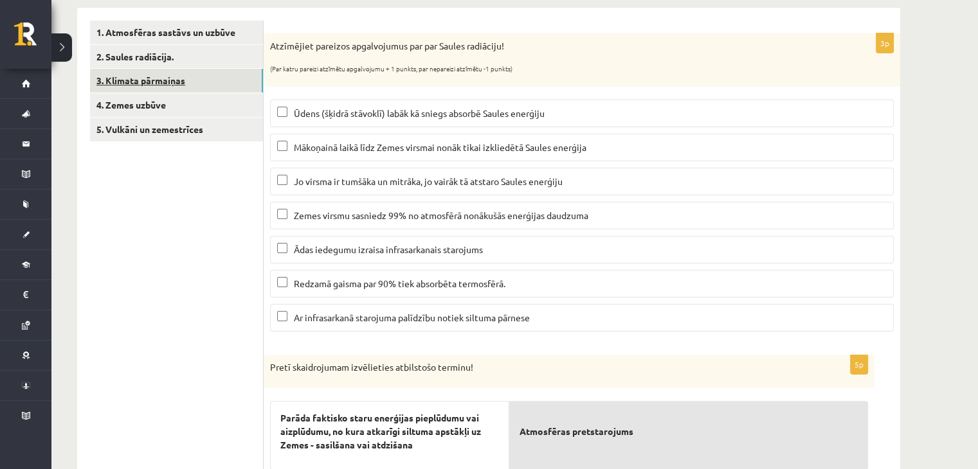
click at [157, 81] on link "3. Klimata pārmaiņas" at bounding box center [176, 81] width 173 height 24
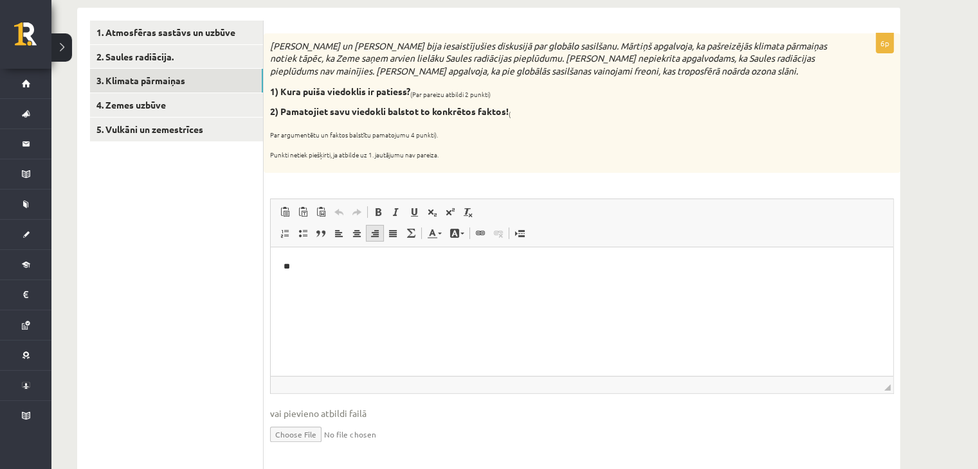
scroll to position [0, 0]
click at [349, 259] on html "**" at bounding box center [582, 266] width 622 height 39
drag, startPoint x: 522, startPoint y: 70, endPoint x: 544, endPoint y: 73, distance: 22.7
click at [544, 73] on icon "Mārtiņš un Jānis bija iesaistījušies diskusijā par globālo sasilšanu. Mārtiņš a…" at bounding box center [548, 58] width 557 height 37
click at [363, 265] on p "**" at bounding box center [581, 266] width 597 height 13
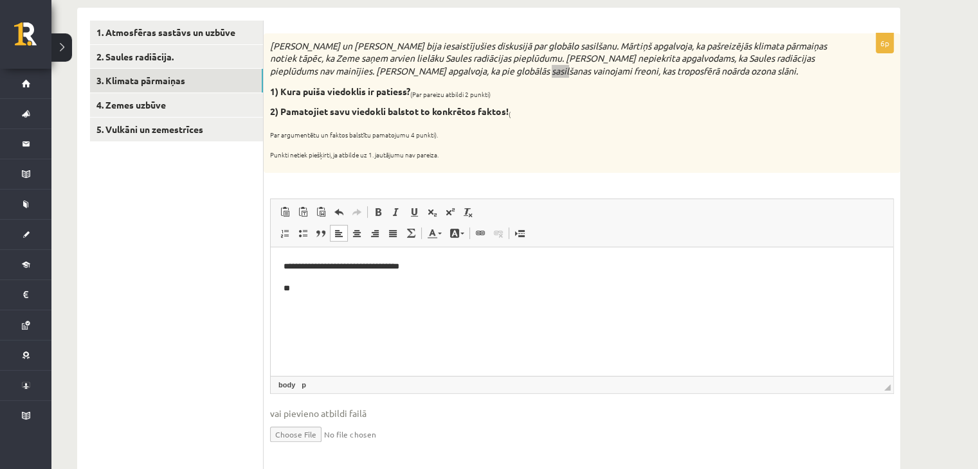
click at [330, 285] on p "**" at bounding box center [581, 288] width 597 height 13
drag, startPoint x: 291, startPoint y: 289, endPoint x: 303, endPoint y: 294, distance: 13.3
click at [292, 289] on p "**********" at bounding box center [581, 288] width 597 height 13
click at [602, 292] on p "**********" at bounding box center [581, 288] width 597 height 13
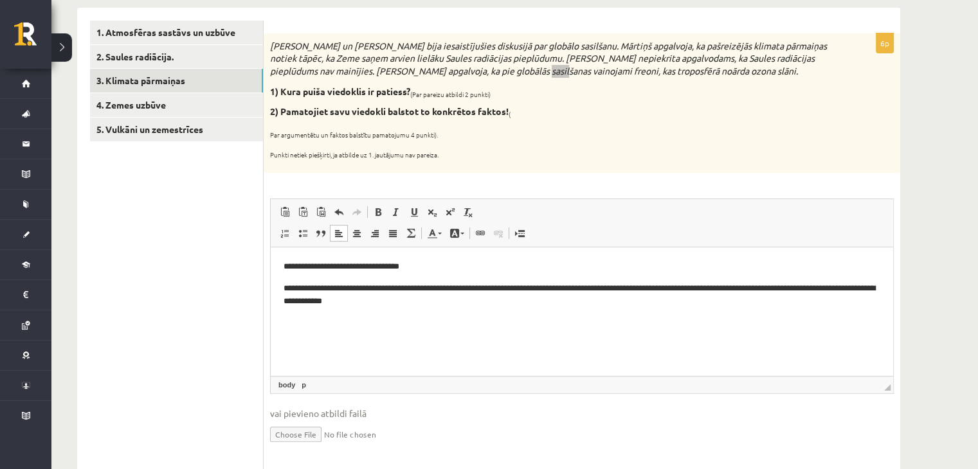
click at [368, 307] on p "**********" at bounding box center [581, 295] width 597 height 27
click at [523, 300] on p "**********" at bounding box center [581, 295] width 597 height 27
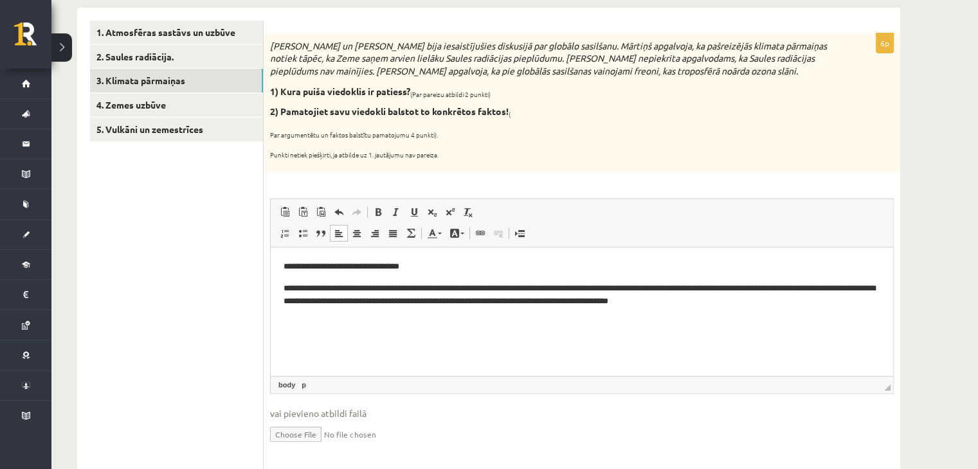
click at [564, 163] on div "Mārtiņš un Jānis bija iesaistījušies diskusijā par globālo sasilšanu. Mārtiņš a…" at bounding box center [582, 102] width 636 height 139
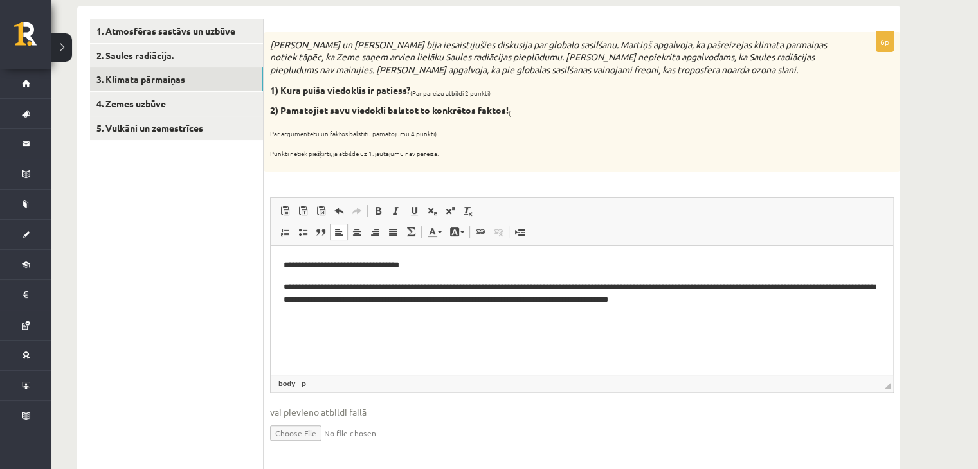
scroll to position [210, 0]
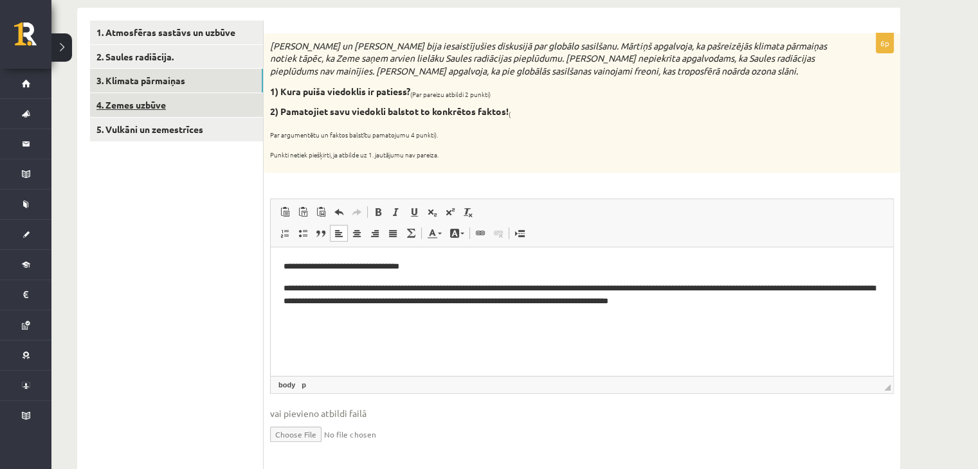
click at [197, 107] on link "4. Zemes uzbūve" at bounding box center [176, 105] width 173 height 24
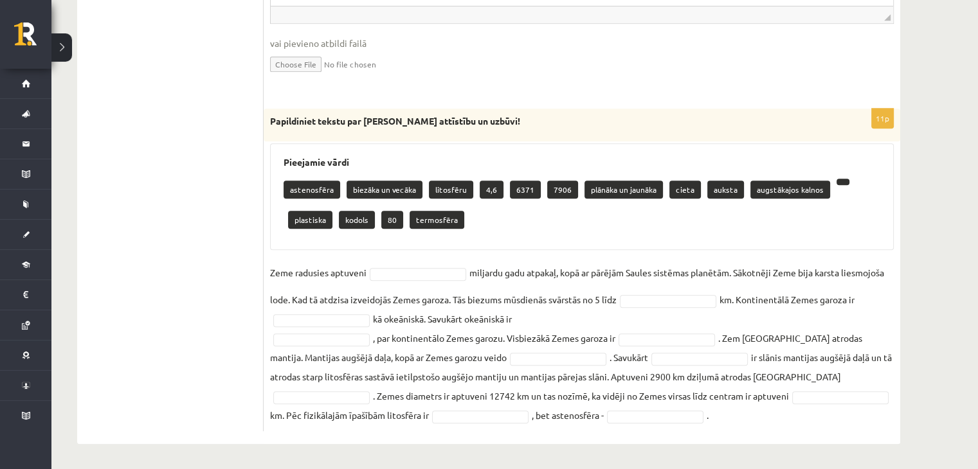
scroll to position [686, 0]
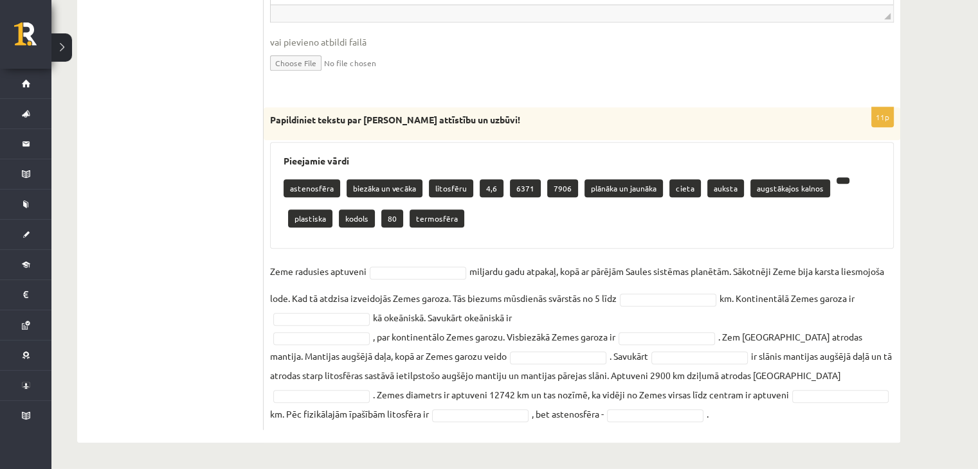
click at [836, 179] on p at bounding box center [842, 180] width 13 height 6
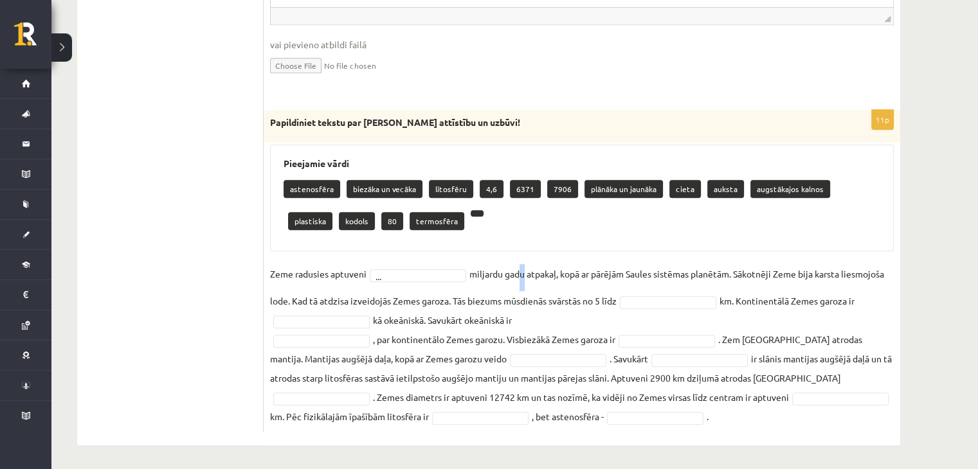
click at [519, 285] on fieldset "Zeme radusies aptuveni ... miljardu gadu atpakaļ, kopā ar pārējām Saules sistēm…" at bounding box center [581, 345] width 623 height 162
click at [519, 274] on fieldset "Zeme radusies aptuveni ... miljardu gadu atpakaļ, kopā ar pārējām Saules sistēm…" at bounding box center [581, 345] width 623 height 162
click at [542, 250] on div "Pieejamie vārdi astenosfēra biezāka un vecāka litosfēru 4,6 6371 7906 plānāka u…" at bounding box center [581, 198] width 623 height 107
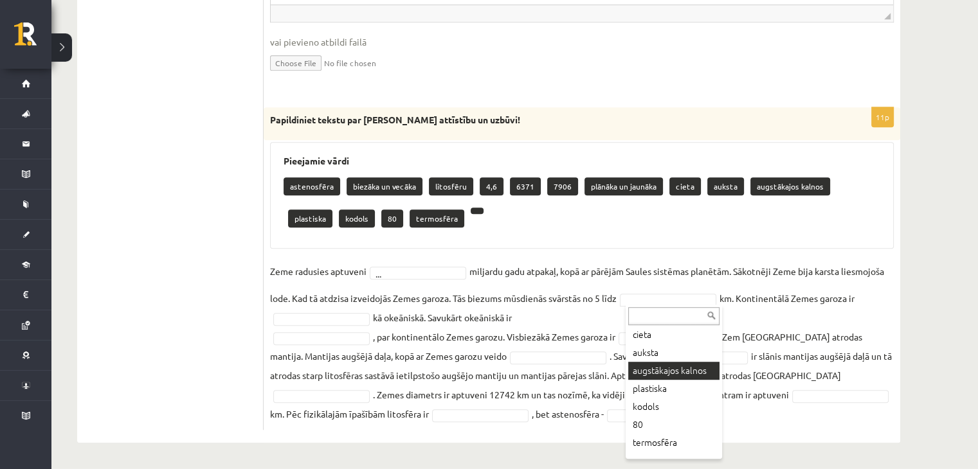
scroll to position [177, 0]
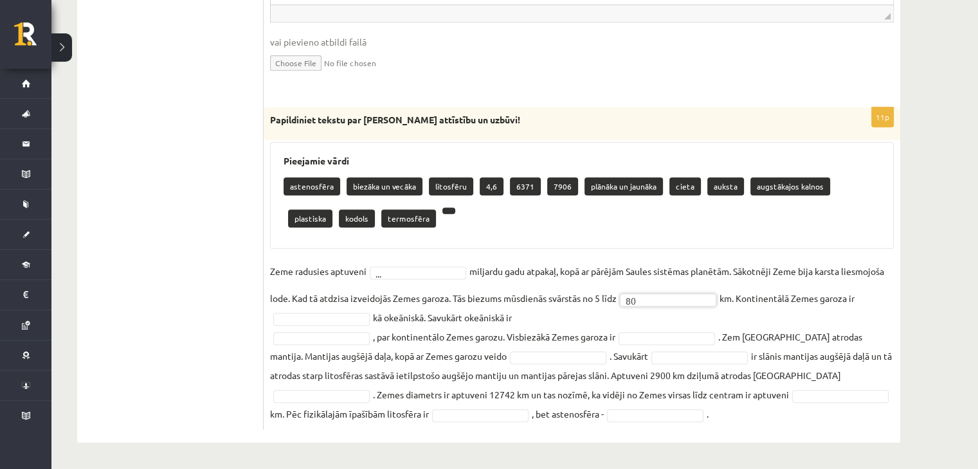
click at [392, 327] on fieldset "Zeme radusies aptuveni ... miljardu gadu atpakaļ, kopā ar pārējām Saules sistēm…" at bounding box center [581, 343] width 623 height 162
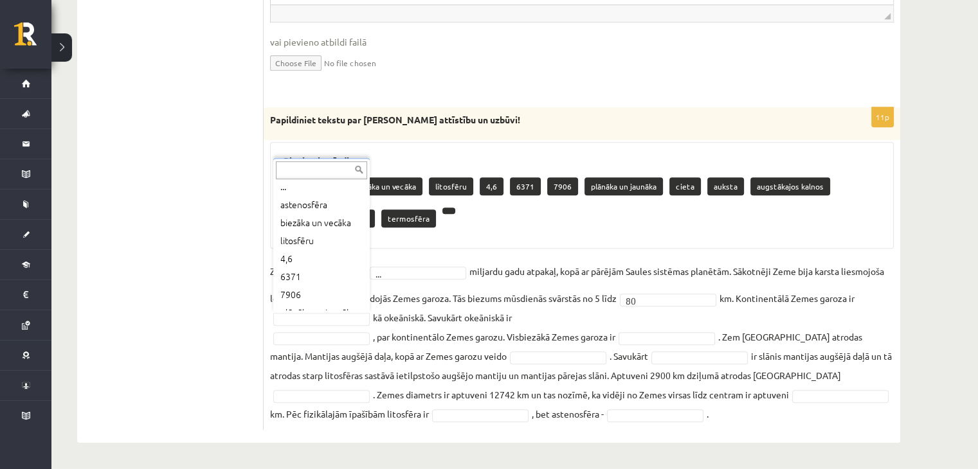
scroll to position [6, 0]
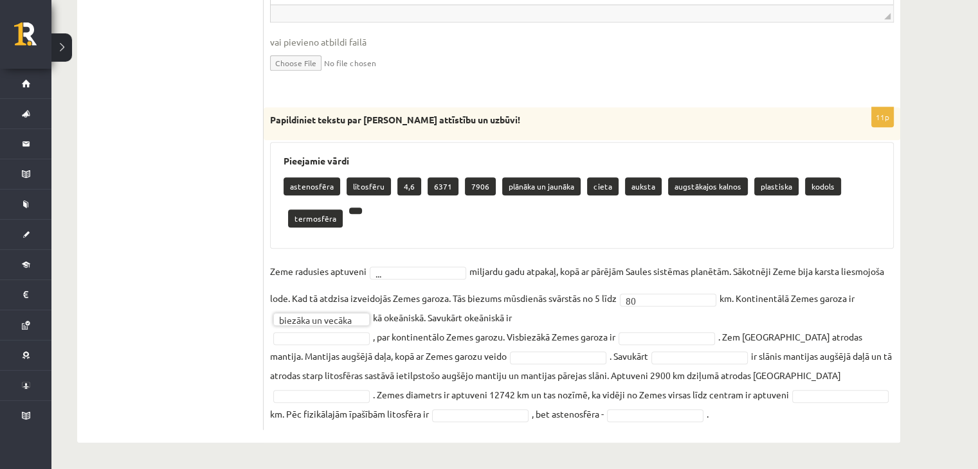
click at [535, 313] on fieldset "**********" at bounding box center [581, 343] width 623 height 162
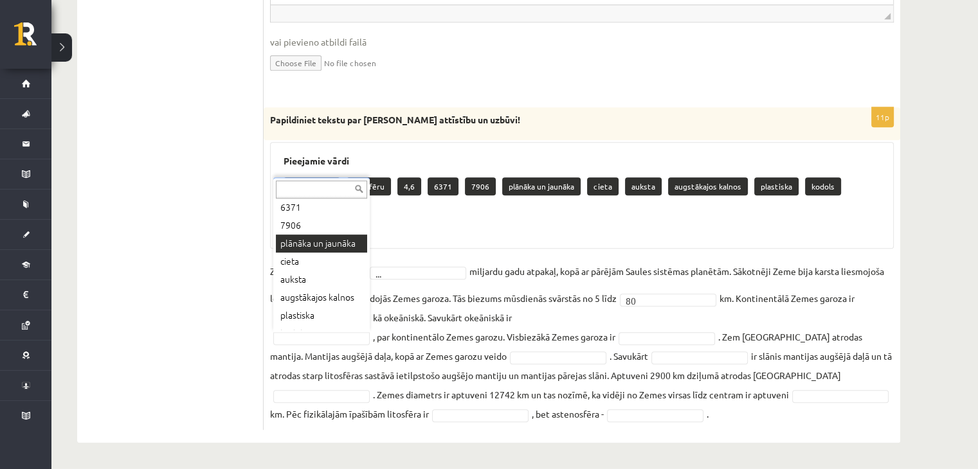
scroll to position [656, 0]
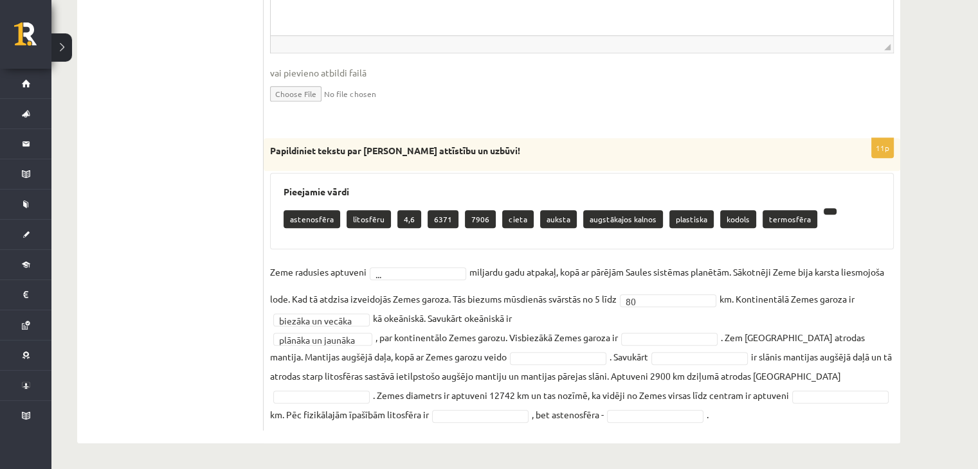
drag, startPoint x: 742, startPoint y: 298, endPoint x: 865, endPoint y: 290, distance: 123.0
click at [865, 290] on fieldset "**********" at bounding box center [581, 343] width 623 height 162
click at [897, 298] on div "**********" at bounding box center [582, 284] width 636 height 292
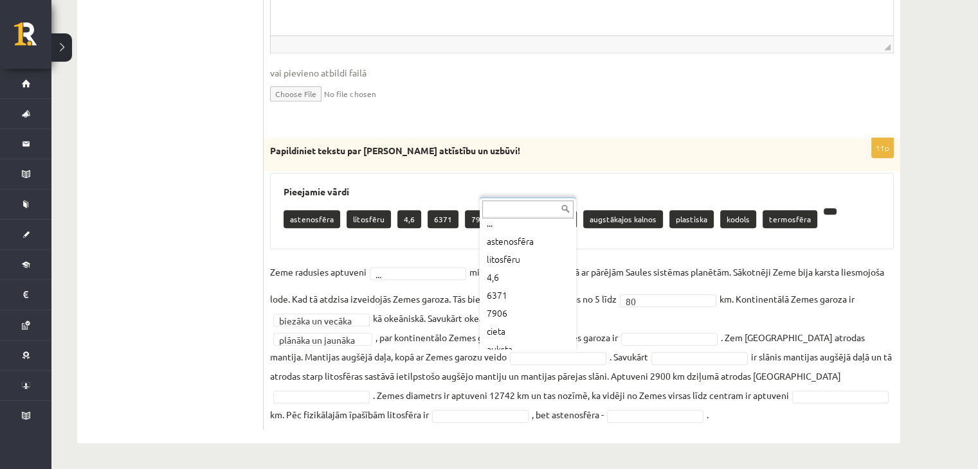
scroll to position [0, 0]
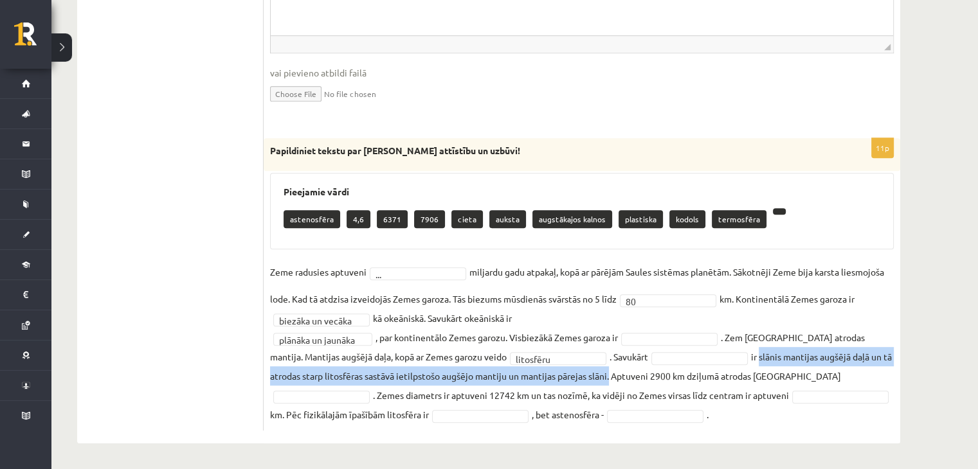
drag, startPoint x: 732, startPoint y: 355, endPoint x: 604, endPoint y: 376, distance: 130.3
click at [610, 381] on fieldset "**********" at bounding box center [581, 343] width 623 height 162
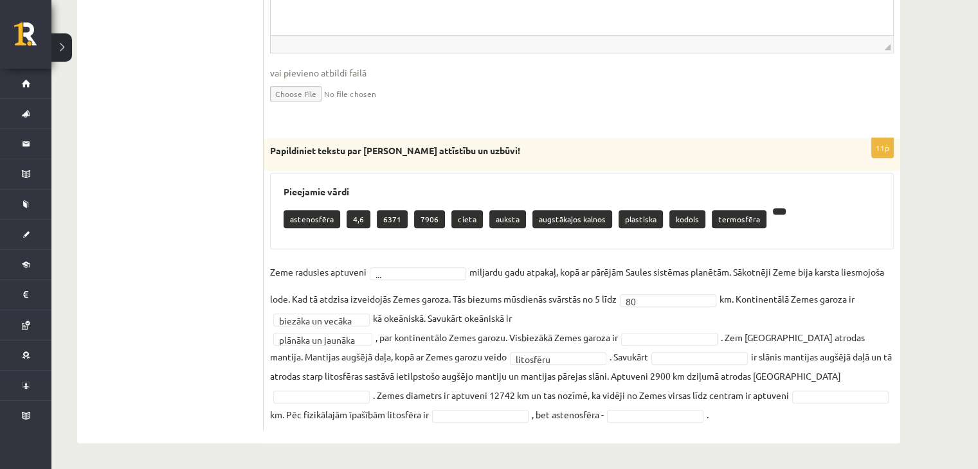
click at [774, 288] on fieldset "**********" at bounding box center [581, 343] width 623 height 162
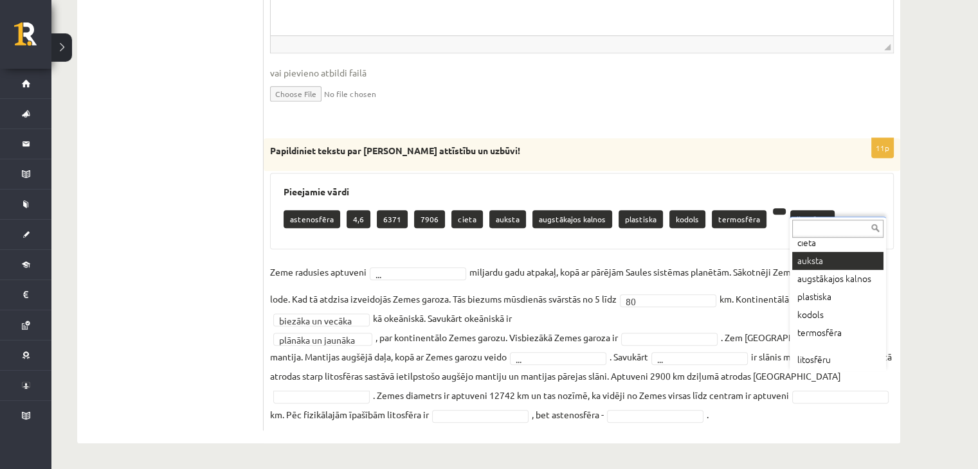
scroll to position [110, 0]
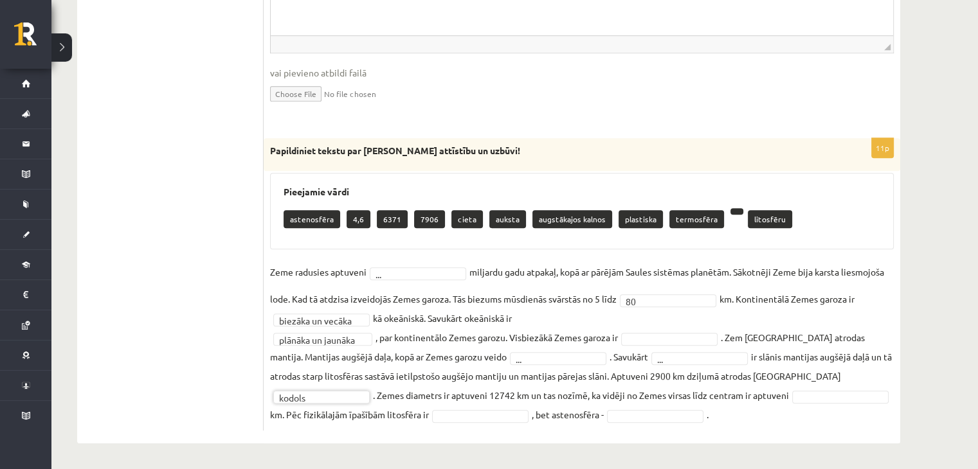
click at [377, 366] on fieldset "**********" at bounding box center [581, 343] width 623 height 162
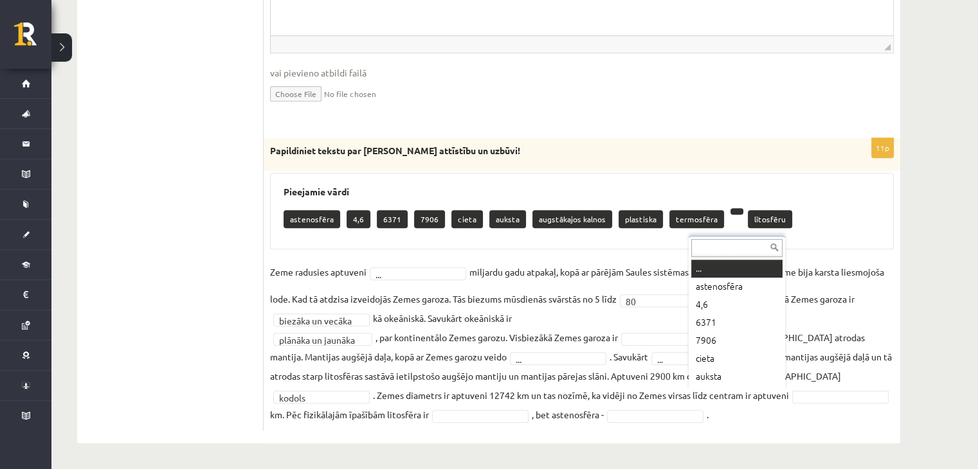
scroll to position [28, 0]
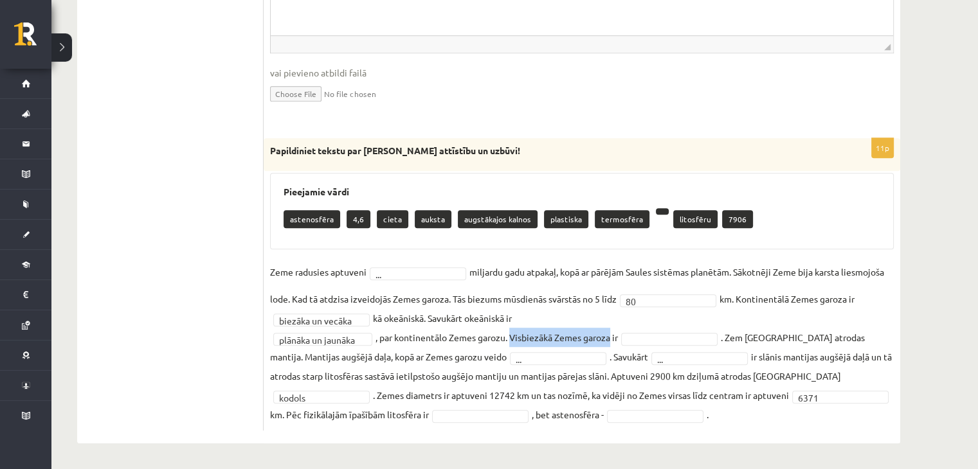
drag, startPoint x: 514, startPoint y: 337, endPoint x: 612, endPoint y: 334, distance: 97.7
click at [612, 334] on fieldset "**********" at bounding box center [581, 343] width 623 height 162
click at [805, 316] on fieldset "**********" at bounding box center [581, 343] width 623 height 162
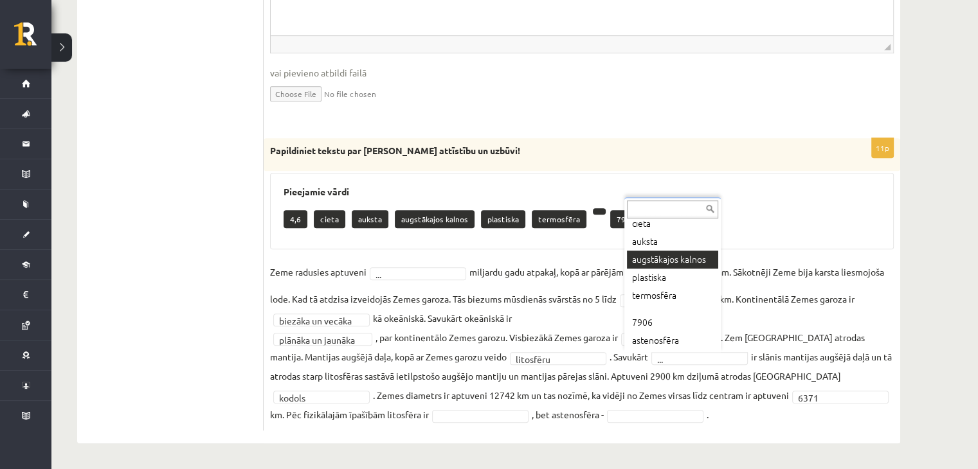
scroll to position [56, 0]
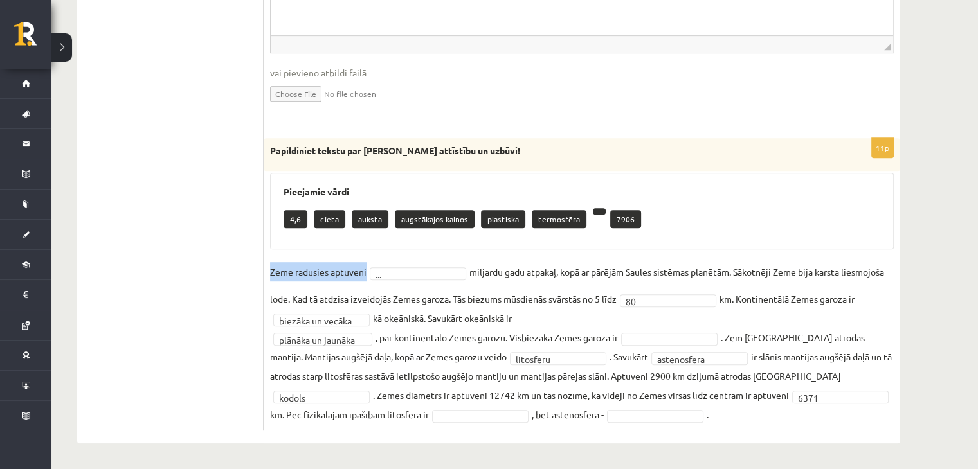
drag, startPoint x: 269, startPoint y: 271, endPoint x: 365, endPoint y: 280, distance: 96.2
click at [366, 278] on div "**********" at bounding box center [582, 284] width 636 height 292
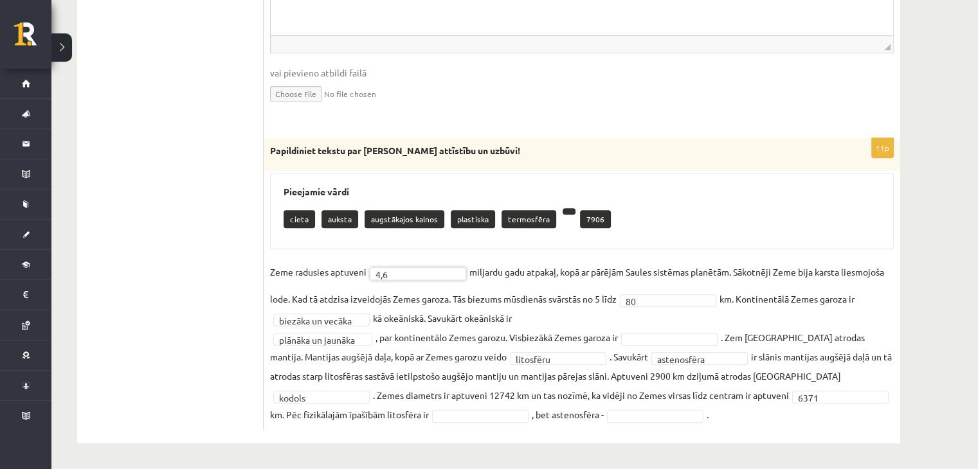
click at [542, 289] on fieldset "**********" at bounding box center [581, 343] width 623 height 162
drag, startPoint x: 528, startPoint y: 331, endPoint x: 613, endPoint y: 336, distance: 84.3
click at [613, 336] on fieldset "**********" at bounding box center [581, 343] width 623 height 162
click at [658, 319] on fieldset "**********" at bounding box center [581, 343] width 623 height 162
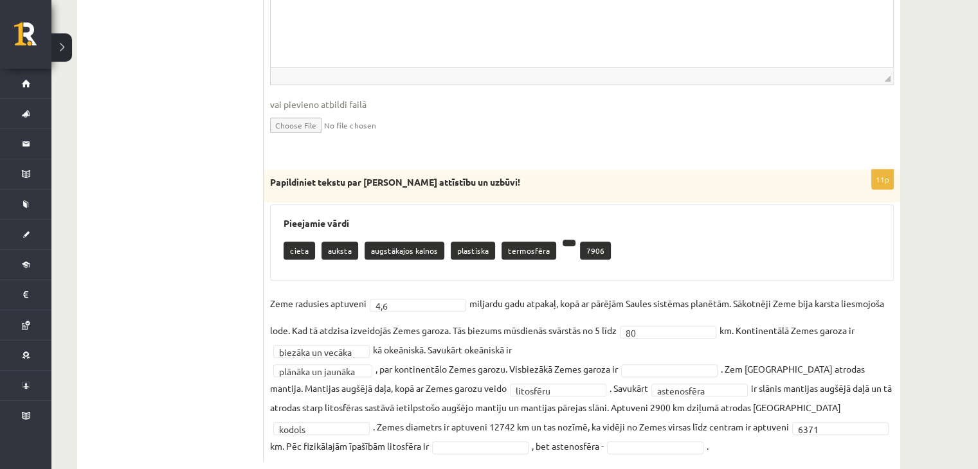
scroll to position [656, 0]
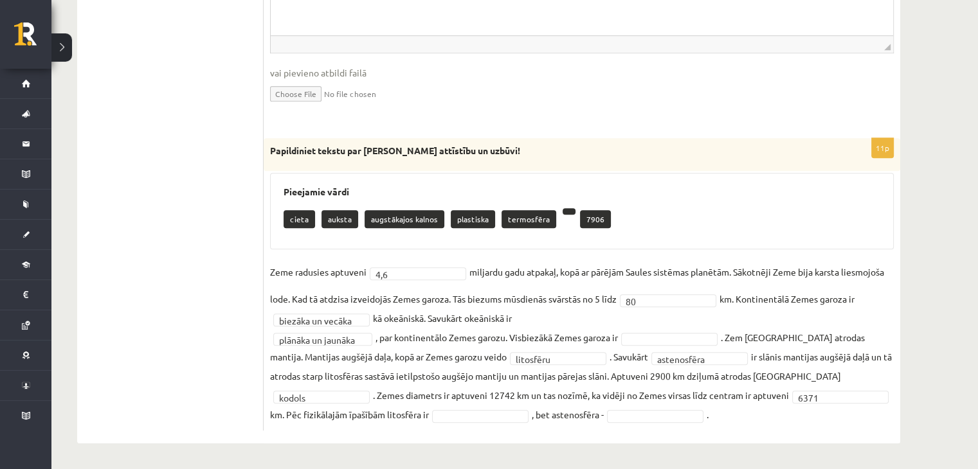
drag, startPoint x: 807, startPoint y: 393, endPoint x: 352, endPoint y: 414, distance: 456.2
click at [352, 414] on fieldset "**********" at bounding box center [581, 343] width 623 height 162
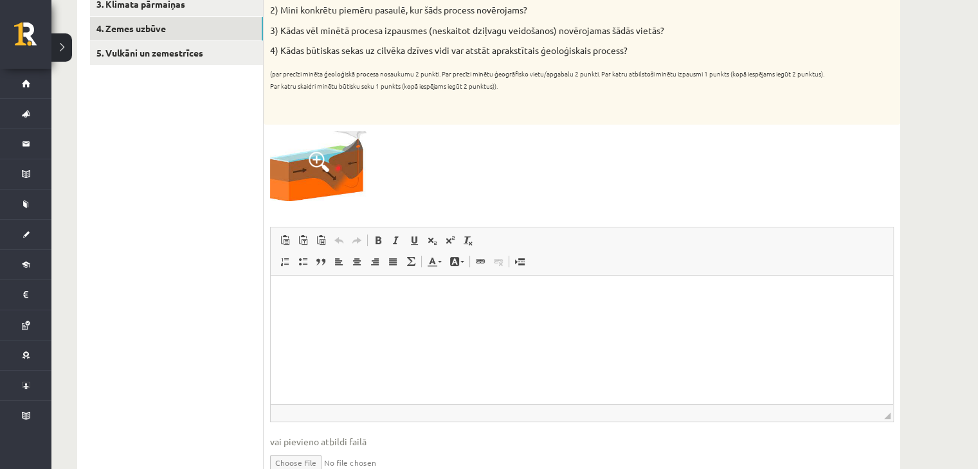
scroll to position [206, 0]
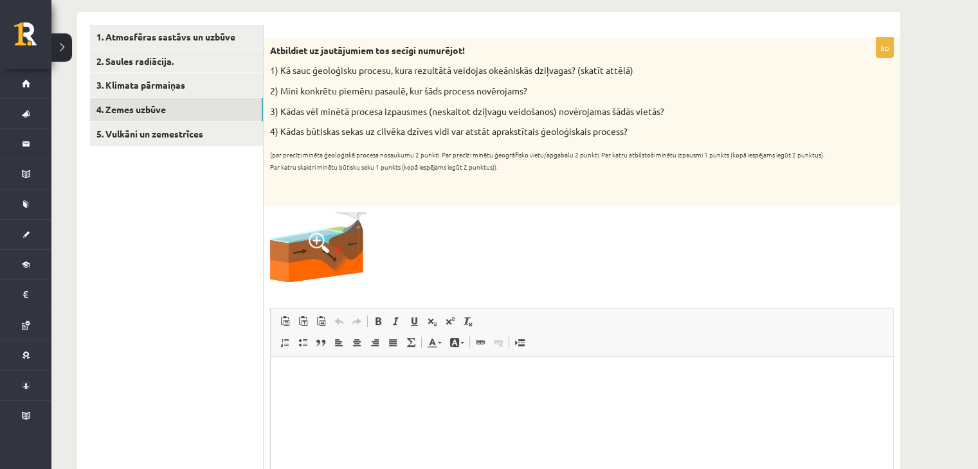
click at [319, 237] on span at bounding box center [319, 243] width 21 height 21
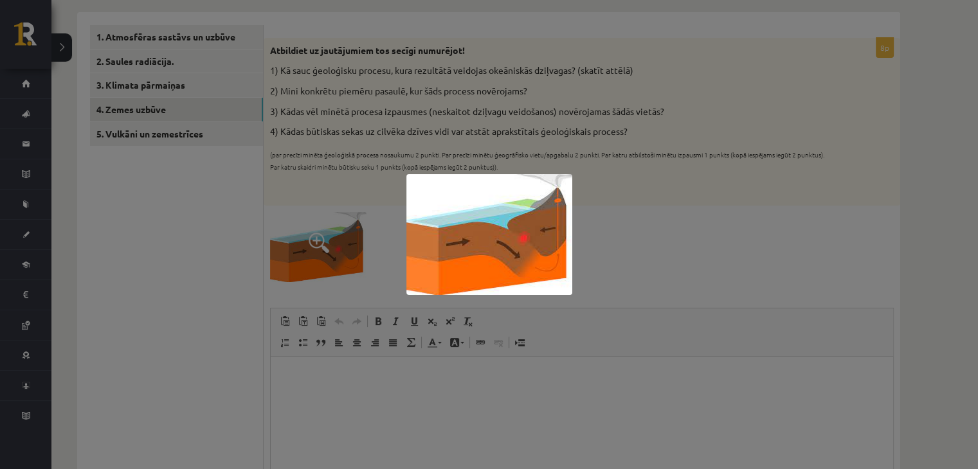
click at [616, 226] on div at bounding box center [489, 234] width 978 height 469
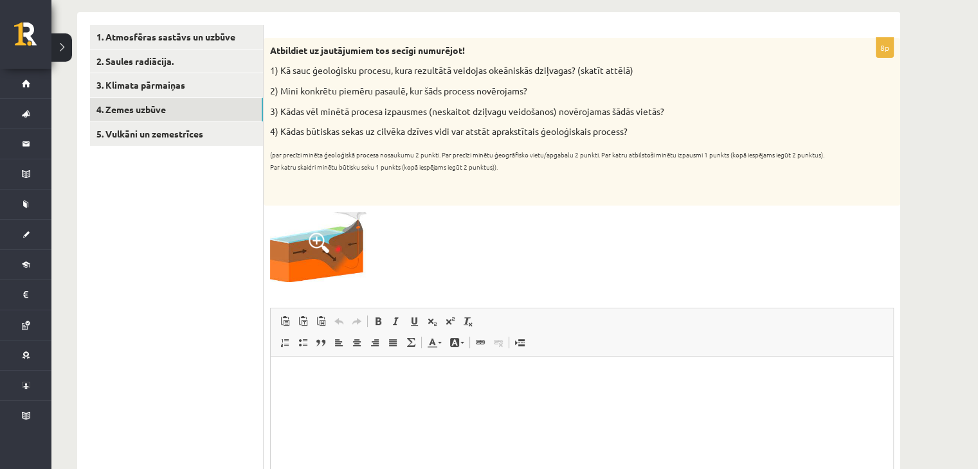
click at [369, 395] on html at bounding box center [582, 375] width 622 height 39
click at [347, 412] on p "**" at bounding box center [581, 418] width 597 height 13
click at [359, 400] on p "**" at bounding box center [581, 397] width 597 height 13
click at [438, 177] on div "Atbildiet uz jautājumiem tos secīgi numurējot! 1) Kā sauc ģeoloģisku procesu, k…" at bounding box center [582, 122] width 636 height 168
click at [316, 447] on html "**********" at bounding box center [582, 408] width 622 height 104
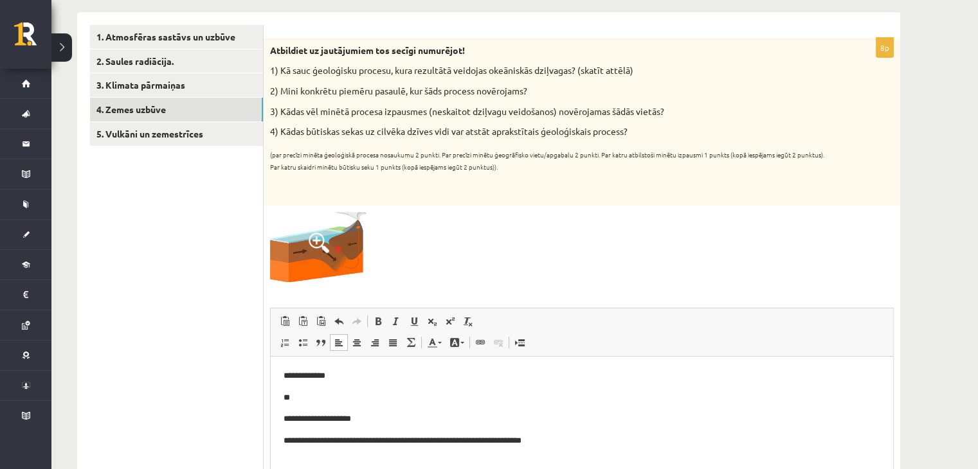
click at [406, 407] on body "**********" at bounding box center [581, 408] width 596 height 78
click at [296, 422] on p "**********" at bounding box center [581, 418] width 597 height 13
click at [296, 445] on p "**********" at bounding box center [581, 440] width 597 height 13
click at [404, 399] on p "**" at bounding box center [581, 397] width 597 height 13
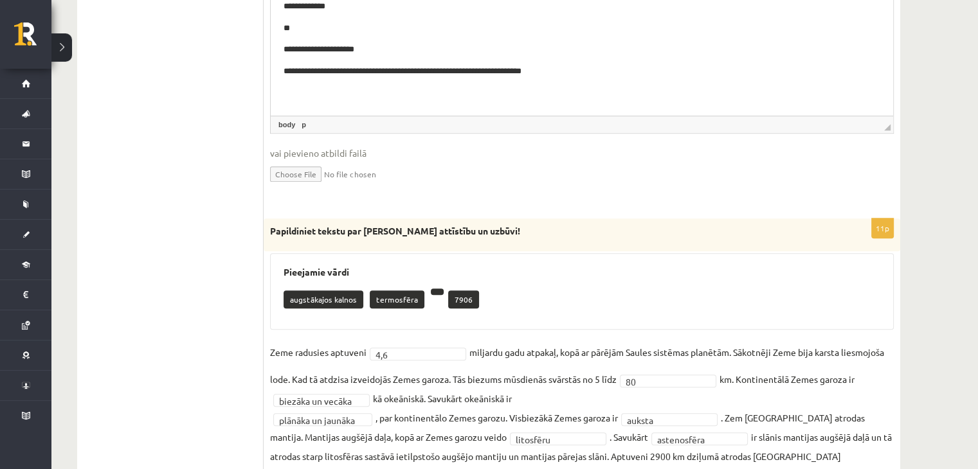
scroll to position [578, 0]
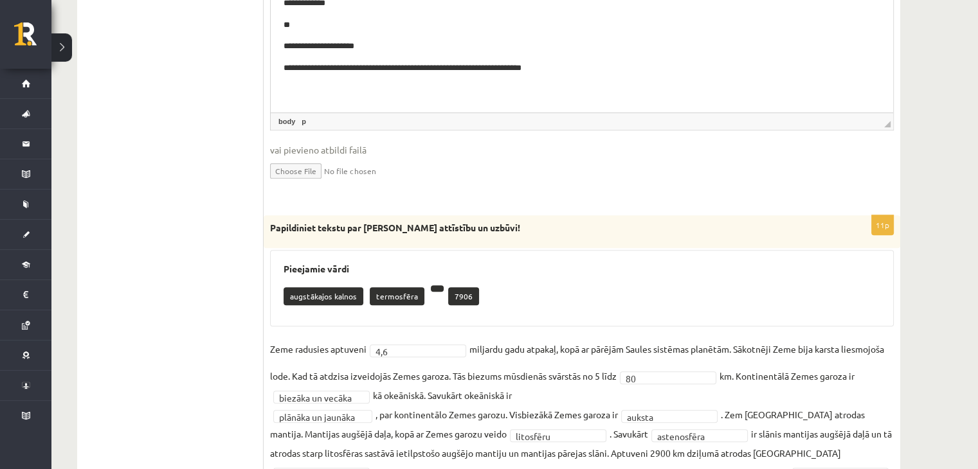
click at [195, 202] on ul "1. Atmosfēras sastāvs un uzbūve 2. Saules radiācija. 3. Klimata pārmaiņas 4. Ze…" at bounding box center [177, 79] width 174 height 855
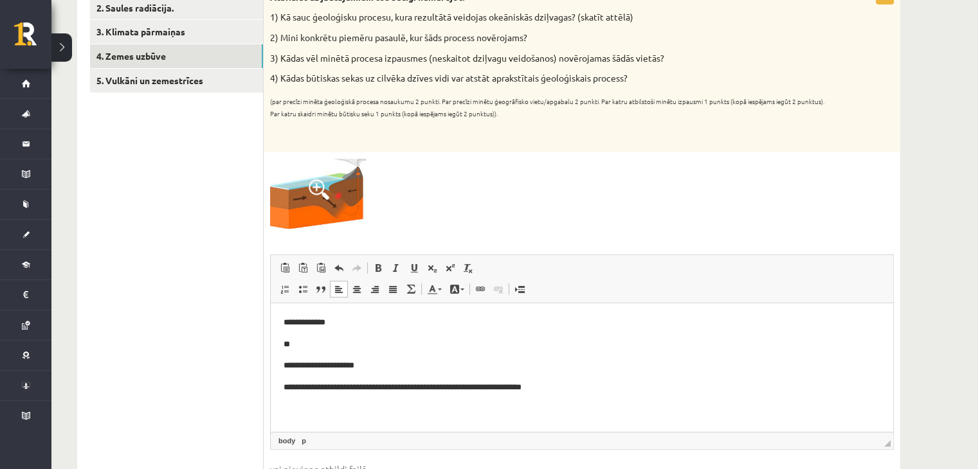
scroll to position [77, 0]
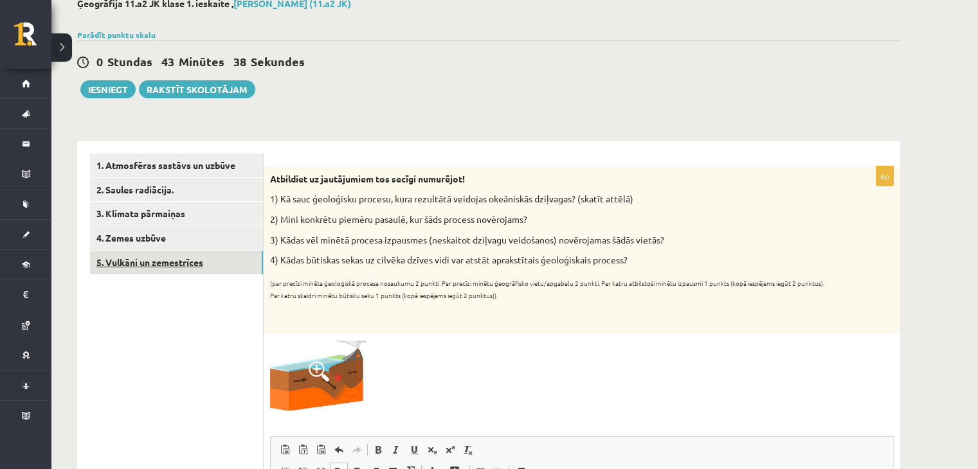
click at [190, 256] on link "5. Vulkāni un zemestrīces" at bounding box center [176, 263] width 173 height 24
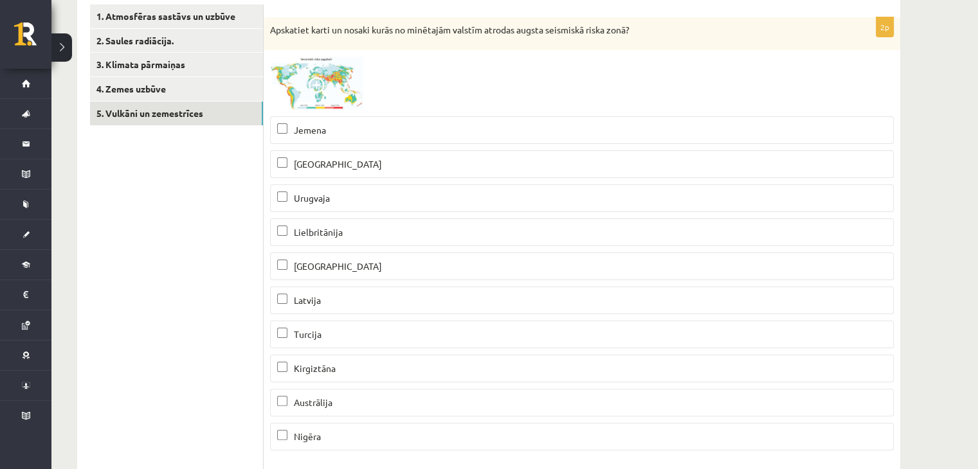
scroll to position [206, 0]
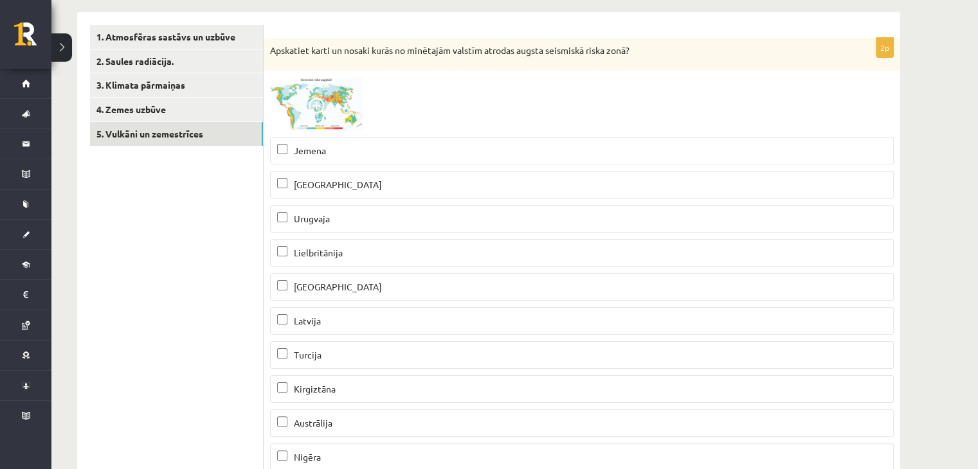
click at [314, 107] on span at bounding box center [319, 108] width 21 height 21
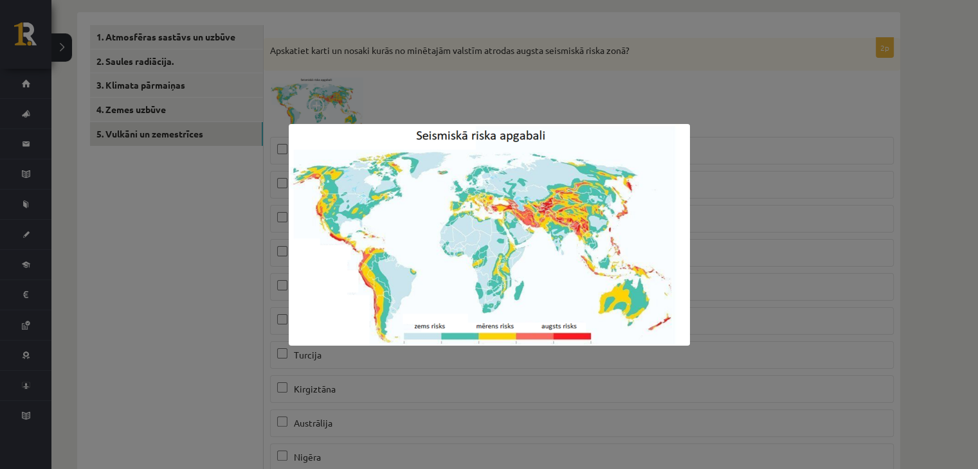
click at [481, 35] on div at bounding box center [489, 234] width 978 height 469
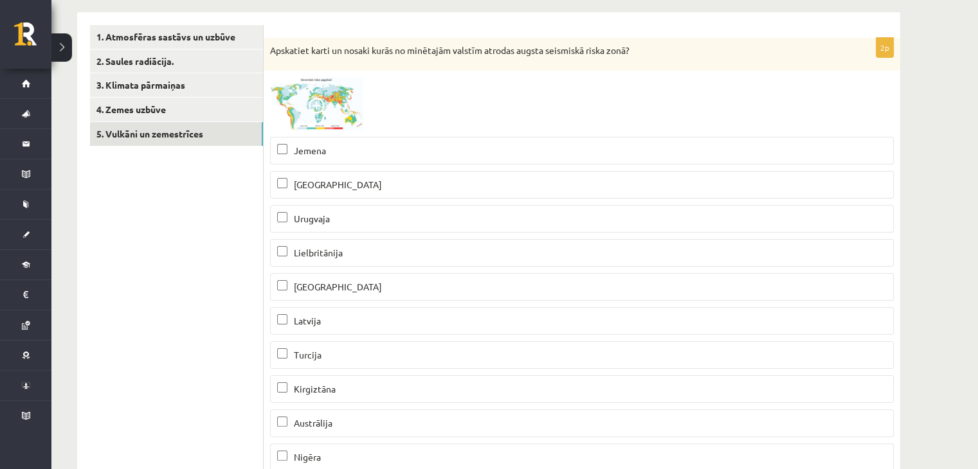
click at [321, 98] on span at bounding box center [319, 108] width 21 height 21
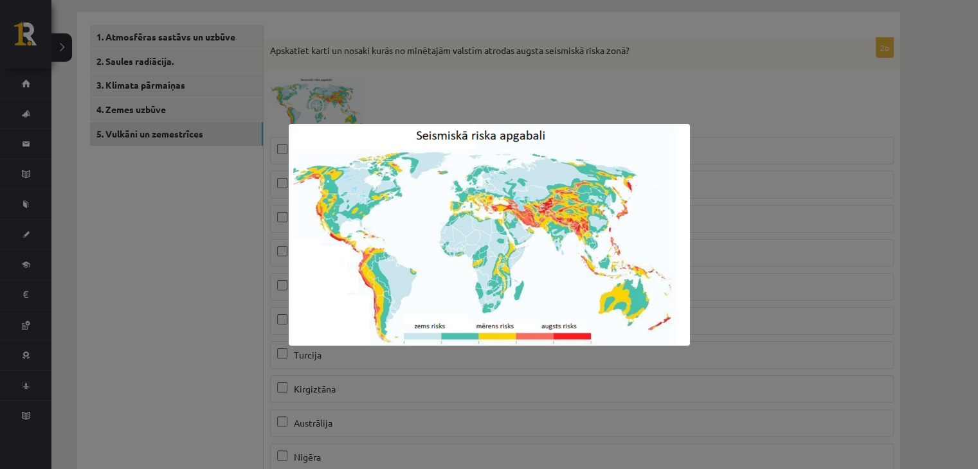
click at [526, 77] on div at bounding box center [489, 234] width 978 height 469
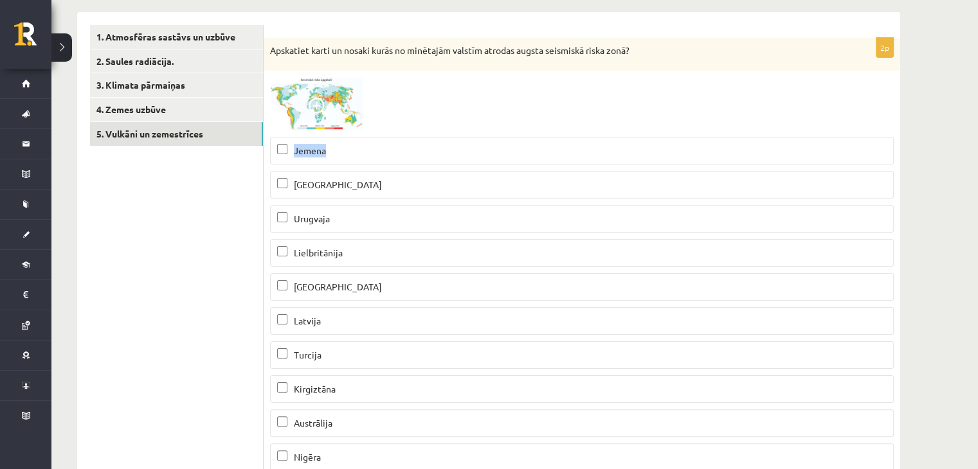
drag, startPoint x: 294, startPoint y: 152, endPoint x: 343, endPoint y: 152, distance: 48.9
click at [343, 152] on p "Jemena" at bounding box center [581, 150] width 609 height 13
drag, startPoint x: 291, startPoint y: 182, endPoint x: 320, endPoint y: 186, distance: 29.8
click at [320, 186] on p "Peru" at bounding box center [581, 184] width 609 height 13
click at [324, 184] on p "Peru" at bounding box center [581, 184] width 609 height 13
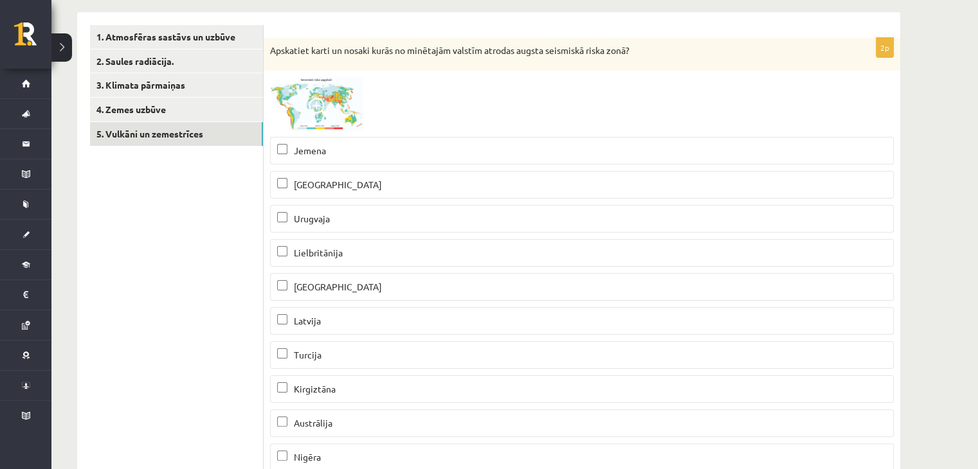
drag, startPoint x: 294, startPoint y: 219, endPoint x: 328, endPoint y: 217, distance: 34.1
click at [335, 222] on p "Urugvaja" at bounding box center [581, 218] width 609 height 13
drag, startPoint x: 292, startPoint y: 251, endPoint x: 341, endPoint y: 255, distance: 49.1
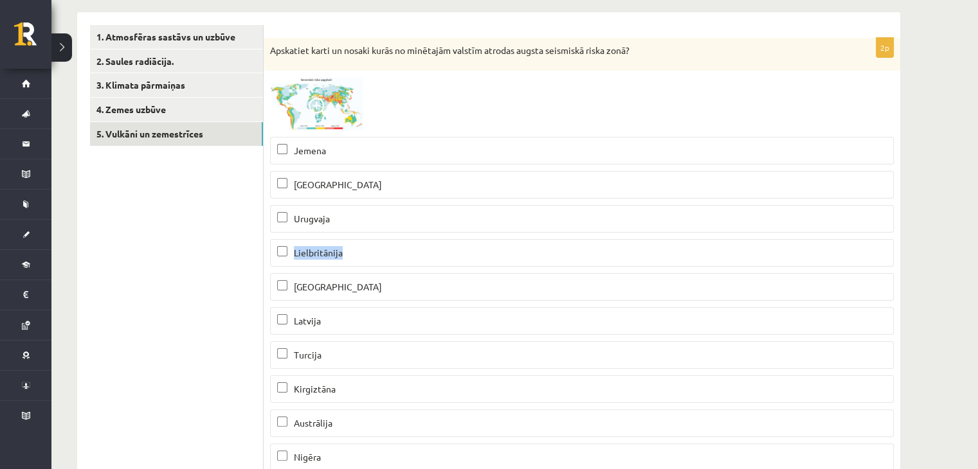
click at [350, 256] on p "Lielbritānija" at bounding box center [581, 252] width 609 height 13
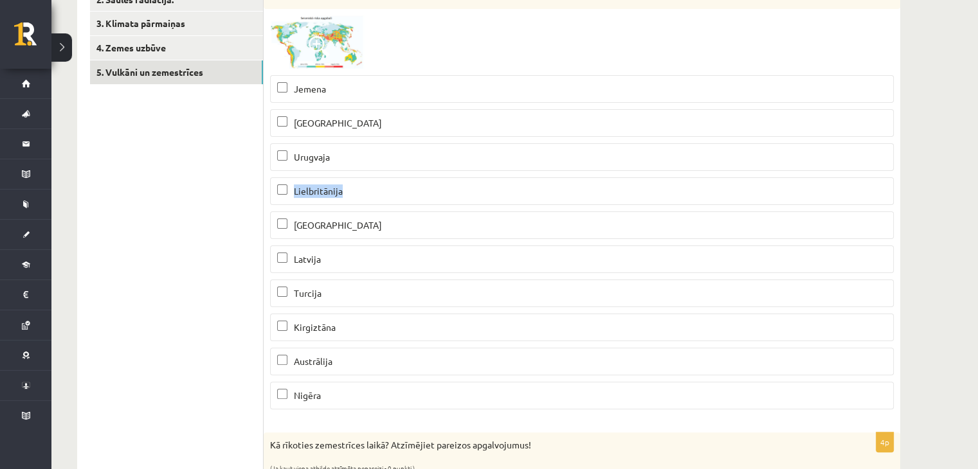
scroll to position [270, 0]
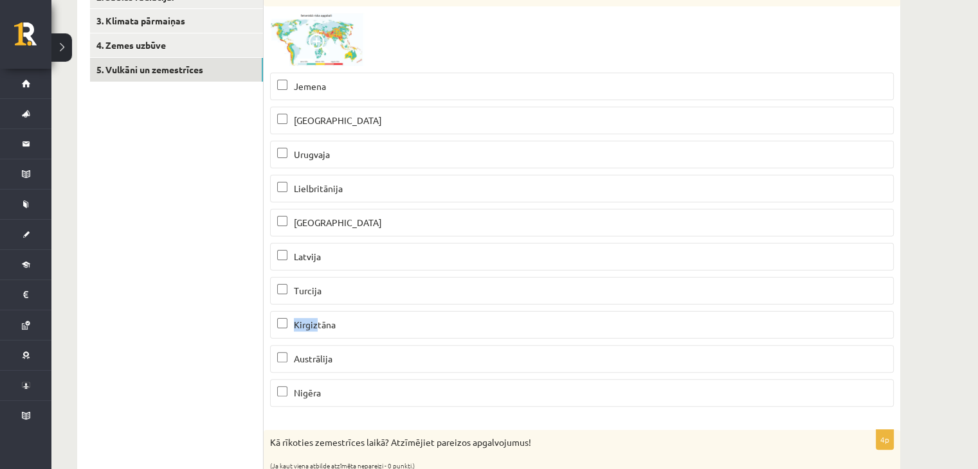
drag, startPoint x: 294, startPoint y: 322, endPoint x: 312, endPoint y: 328, distance: 18.9
click at [315, 329] on p "Kirgiztāna" at bounding box center [581, 324] width 609 height 13
drag, startPoint x: 296, startPoint y: 219, endPoint x: 368, endPoint y: 225, distance: 72.2
click at [368, 225] on p "Madagaskara" at bounding box center [581, 222] width 609 height 13
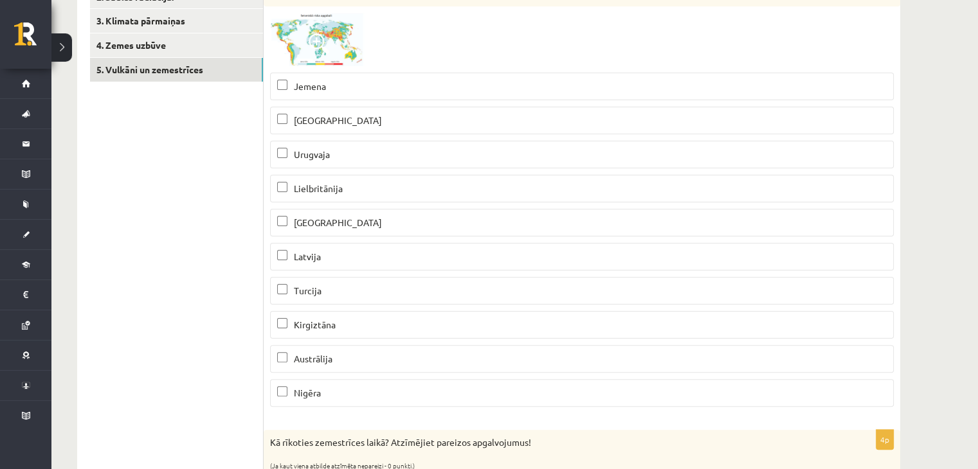
drag, startPoint x: 292, startPoint y: 285, endPoint x: 322, endPoint y: 278, distance: 30.4
click at [339, 281] on label "Turcija" at bounding box center [581, 291] width 623 height 28
drag, startPoint x: 292, startPoint y: 318, endPoint x: 353, endPoint y: 319, distance: 60.4
click at [353, 319] on p "Kirgiztāna" at bounding box center [581, 324] width 609 height 13
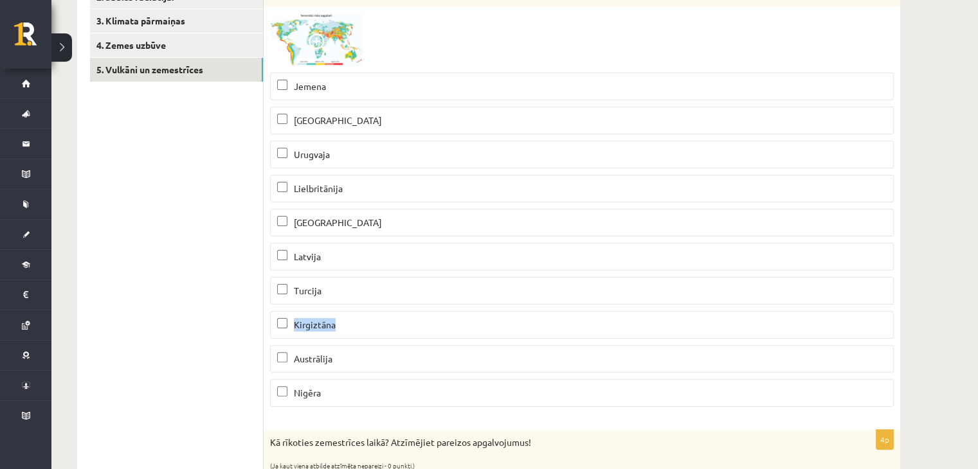
click at [391, 326] on p "Kirgiztāna" at bounding box center [581, 324] width 609 height 13
drag, startPoint x: 296, startPoint y: 393, endPoint x: 348, endPoint y: 394, distance: 52.1
click at [348, 394] on p "Nigēra" at bounding box center [581, 392] width 609 height 13
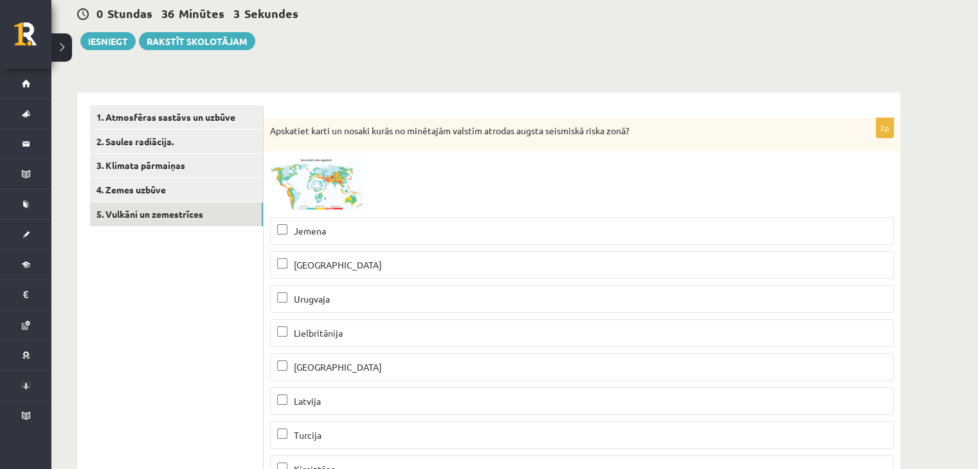
scroll to position [77, 0]
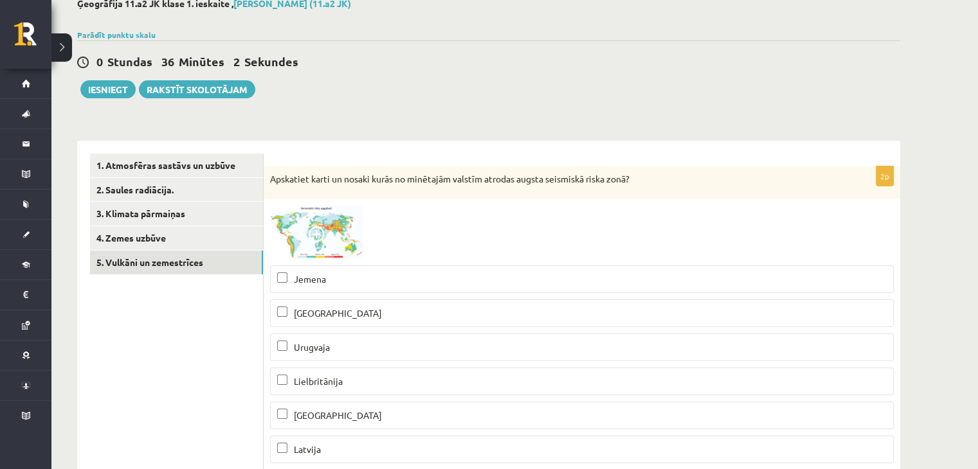
click at [484, 223] on div at bounding box center [581, 232] width 623 height 53
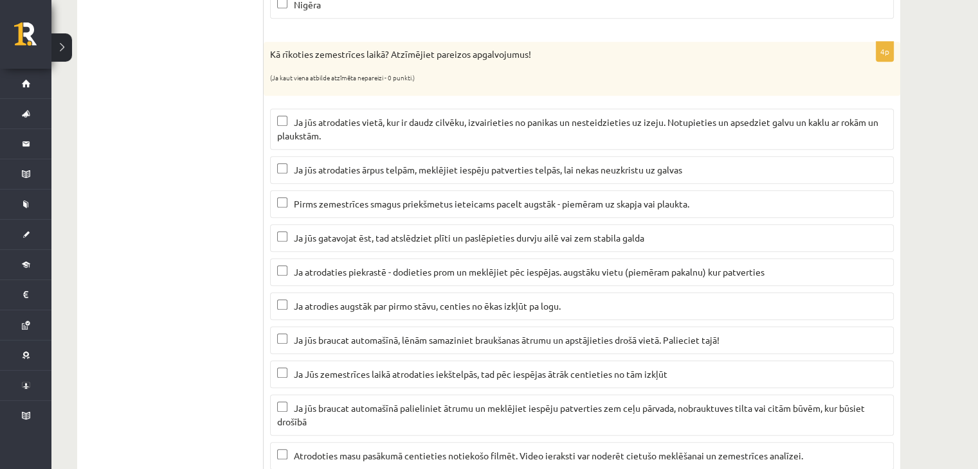
scroll to position [656, 0]
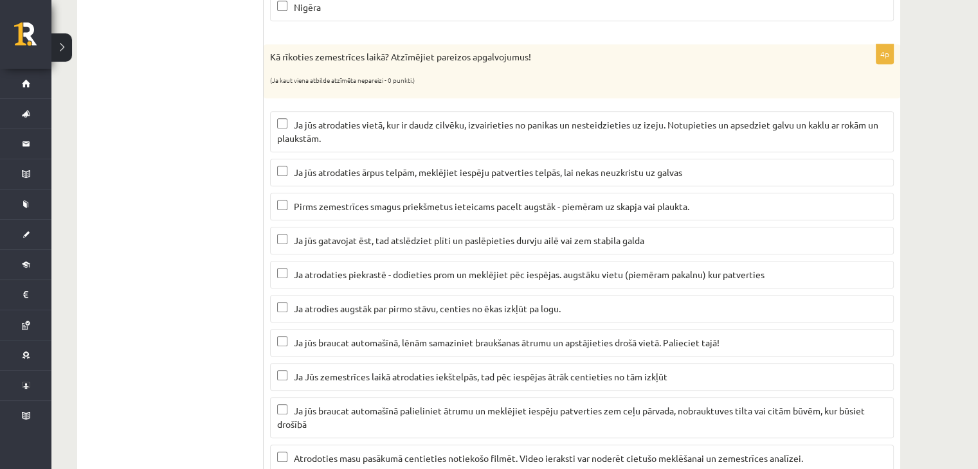
click at [614, 121] on span "Ja jūs atrodaties vietā, kur ir daudz cilvēku, izvairieties no panikas un neste…" at bounding box center [577, 131] width 601 height 25
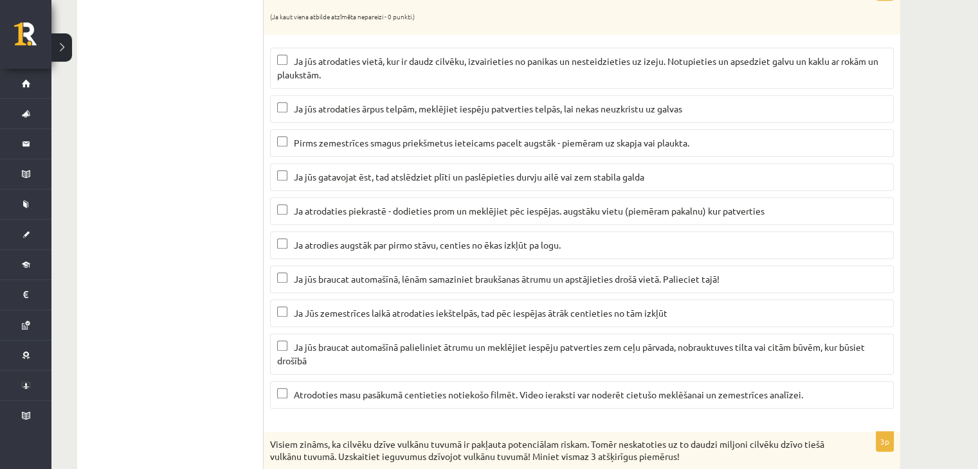
scroll to position [720, 0]
click at [432, 173] on span "Ja jūs gatavojat ēst, tad atslēdziet plīti un paslēpieties durvju ailē vai zem …" at bounding box center [469, 176] width 350 height 12
click at [443, 205] on span "Ja atrodaties piekrastē - dodieties prom un meklējiet pēc iespējas. augstāku vi…" at bounding box center [529, 210] width 470 height 12
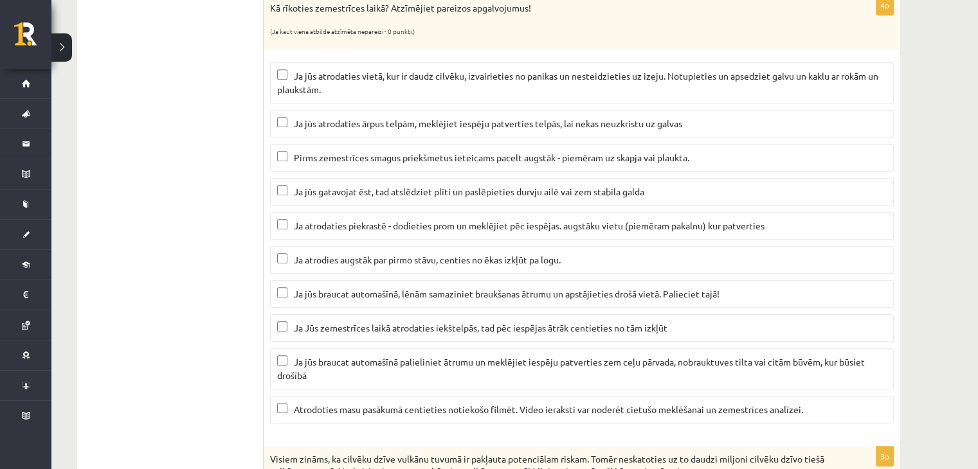
scroll to position [707, 0]
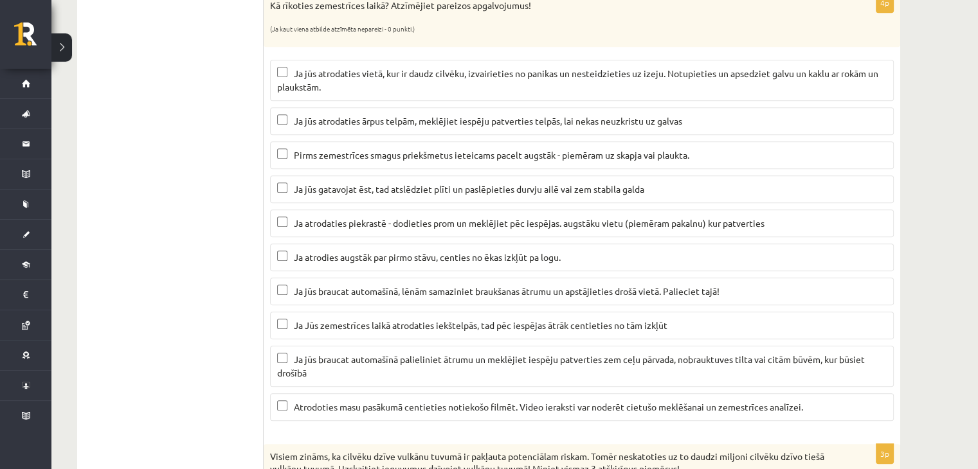
click at [318, 287] on span "Ja jūs braucat automašīnā, lēnām samaziniet braukšanas ātrumu un apstājieties d…" at bounding box center [506, 291] width 425 height 12
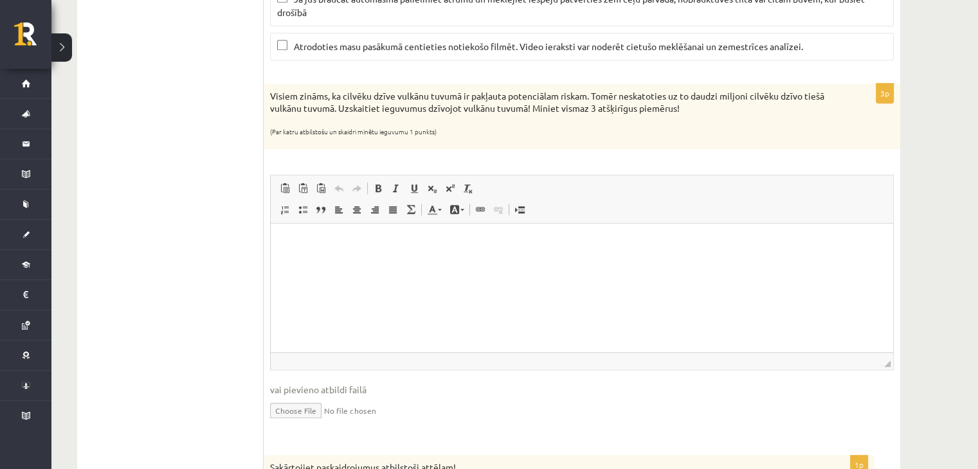
scroll to position [1093, 0]
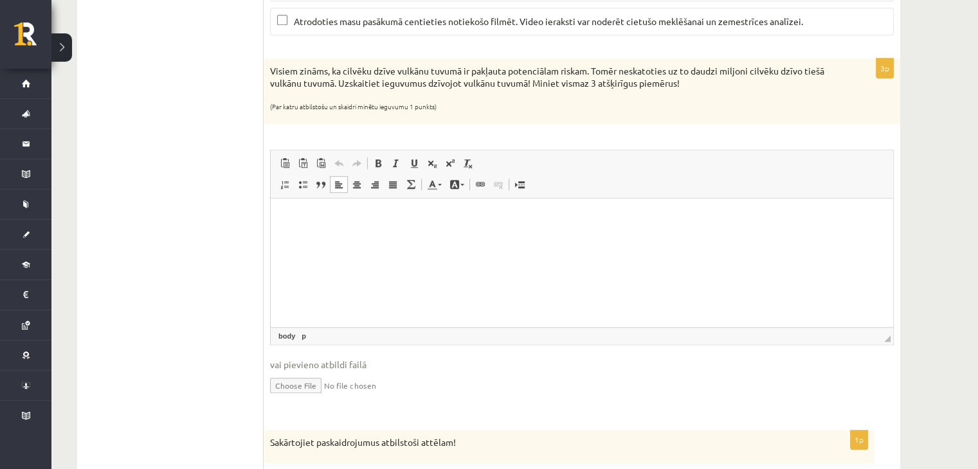
click at [443, 238] on html at bounding box center [582, 218] width 622 height 39
click at [443, 240] on p "**" at bounding box center [581, 239] width 597 height 13
drag, startPoint x: 366, startPoint y: 242, endPoint x: 378, endPoint y: 246, distance: 13.0
click at [366, 242] on p "**********" at bounding box center [581, 239] width 597 height 13
drag, startPoint x: 357, startPoint y: 240, endPoint x: 434, endPoint y: 239, distance: 77.1
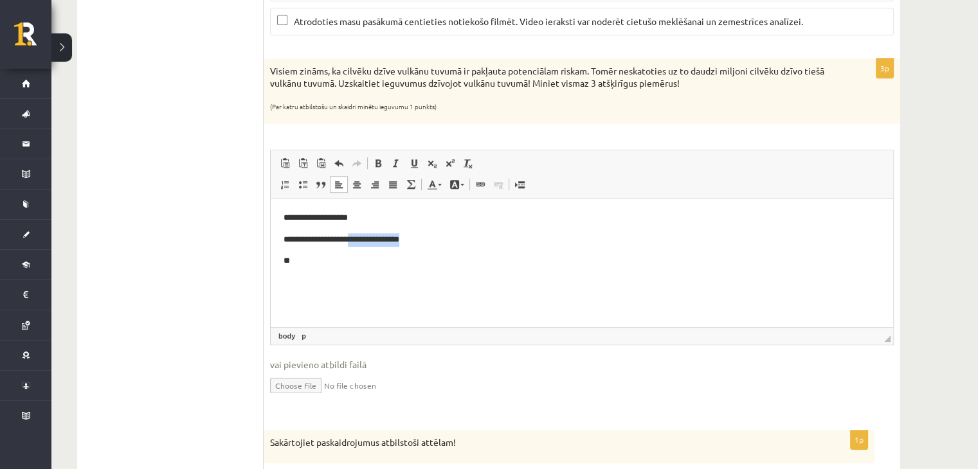
click at [433, 239] on p "**********" at bounding box center [581, 239] width 597 height 13
copy p "**********"
click at [382, 266] on p "**" at bounding box center [581, 261] width 597 height 13
drag, startPoint x: 417, startPoint y: 237, endPoint x: 359, endPoint y: 243, distance: 58.8
click at [359, 243] on p "**********" at bounding box center [581, 239] width 597 height 13
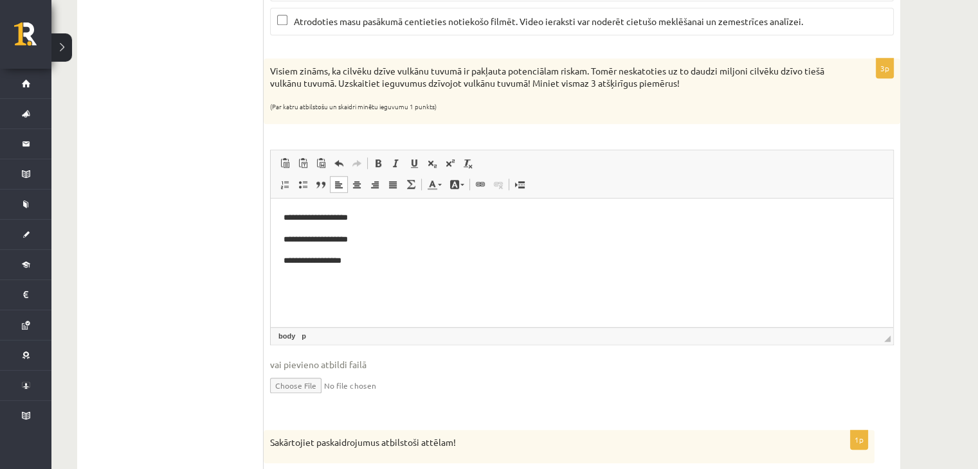
click at [293, 265] on p "**********" at bounding box center [581, 261] width 597 height 13
drag, startPoint x: 348, startPoint y: 260, endPoint x: 345, endPoint y: 267, distance: 8.4
click at [345, 267] on p "**********" at bounding box center [581, 261] width 597 height 13
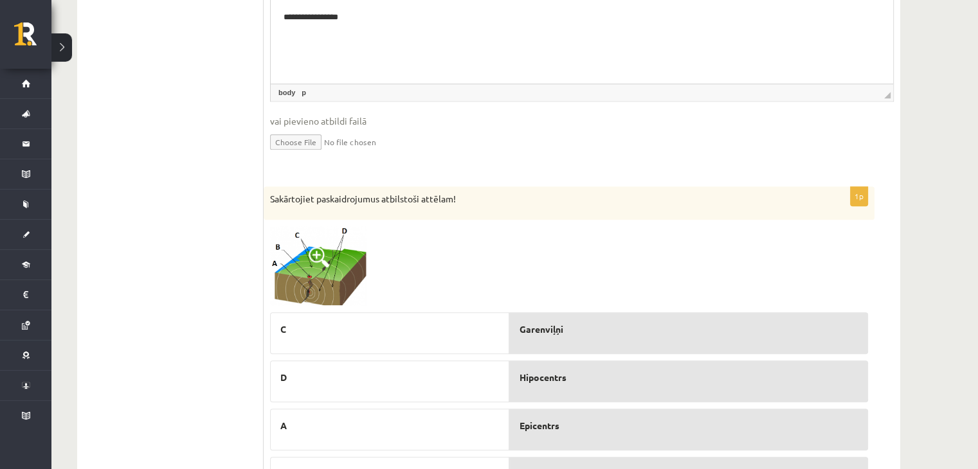
scroll to position [1406, 0]
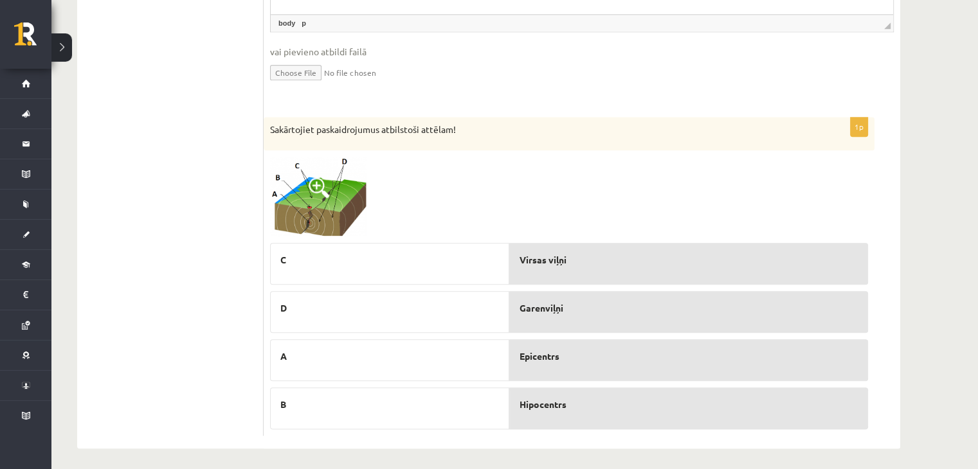
click at [345, 188] on img at bounding box center [318, 197] width 96 height 80
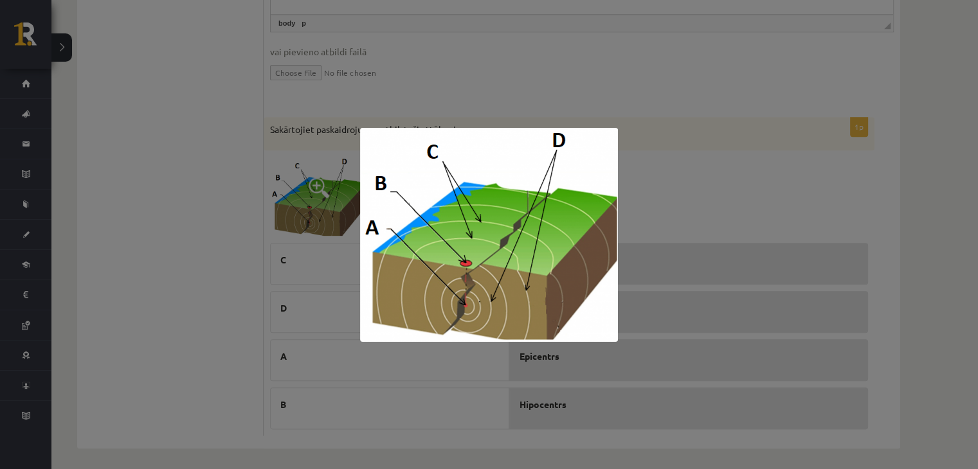
click at [650, 200] on div at bounding box center [489, 234] width 978 height 469
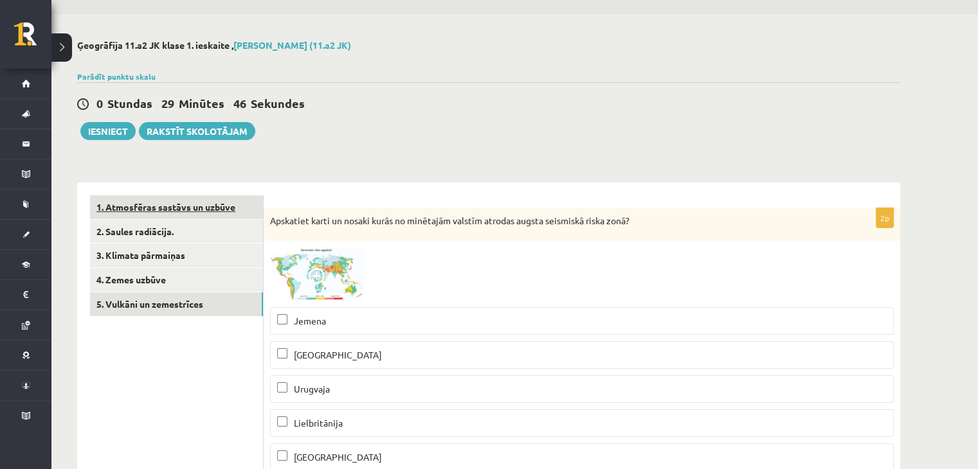
scroll to position [0, 0]
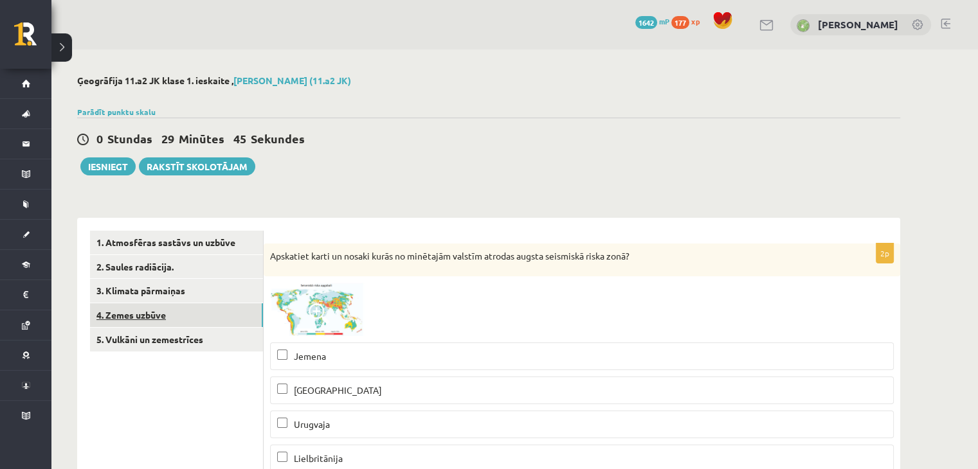
click at [147, 307] on link "4. Zemes uzbūve" at bounding box center [176, 315] width 173 height 24
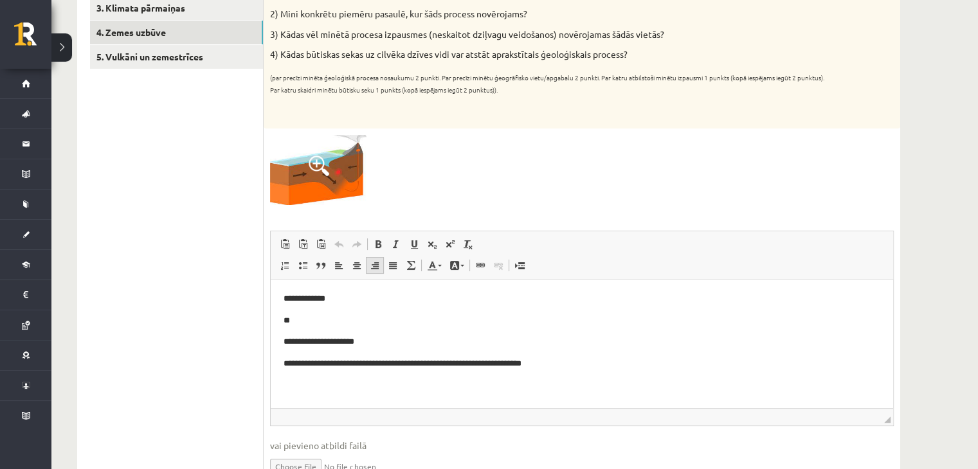
scroll to position [257, 0]
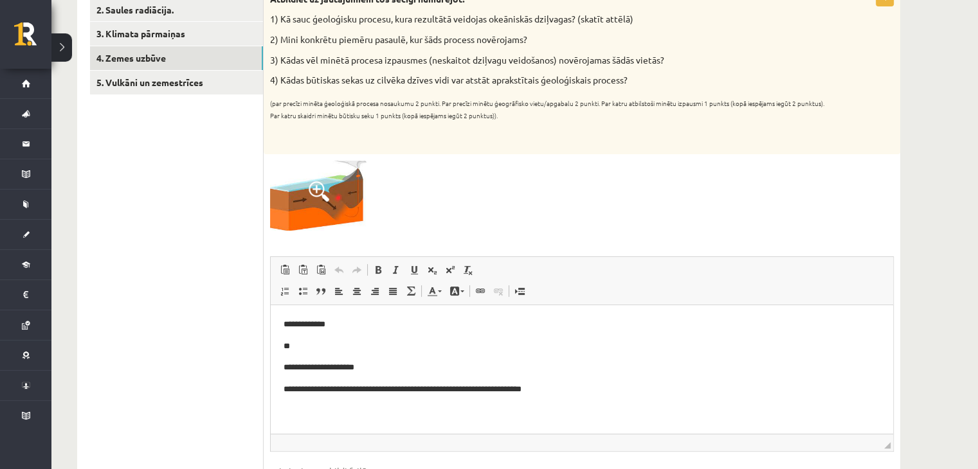
click at [365, 339] on p "**" at bounding box center [581, 345] width 597 height 13
click at [296, 350] on p "**********" at bounding box center [581, 345] width 597 height 13
click at [591, 211] on div at bounding box center [581, 196] width 623 height 70
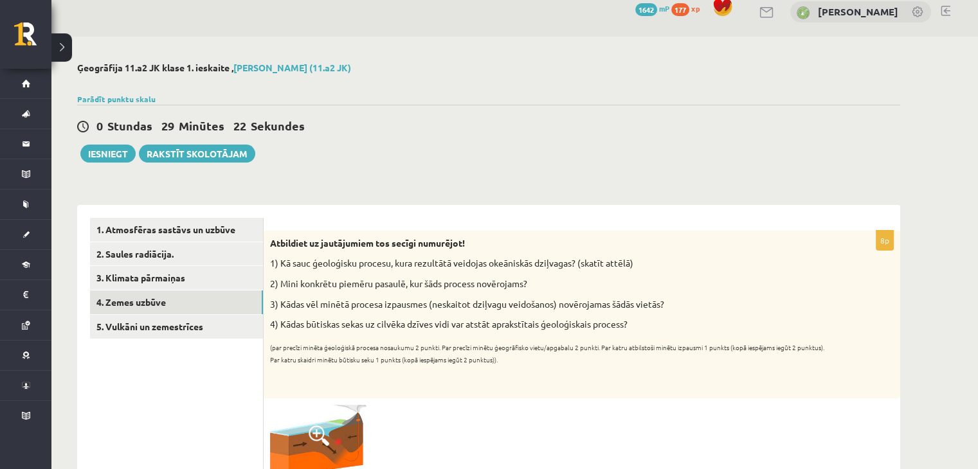
scroll to position [0, 0]
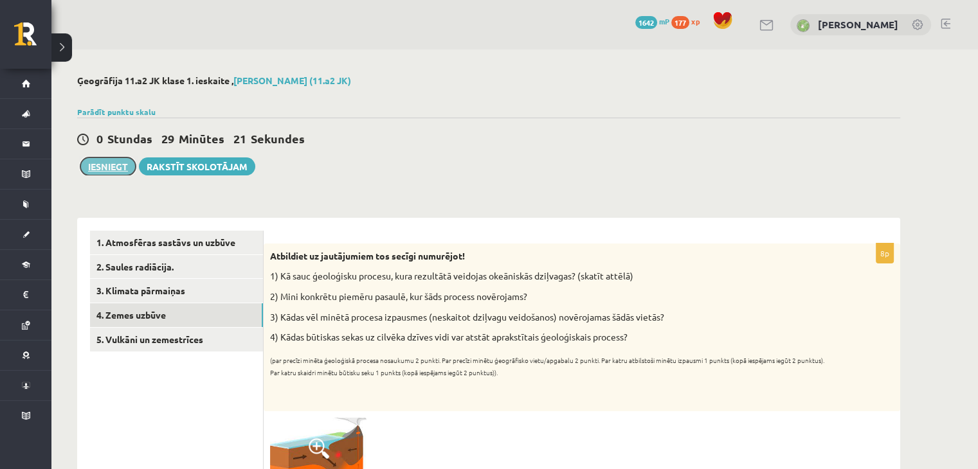
click at [111, 166] on button "Iesniegt" at bounding box center [107, 166] width 55 height 18
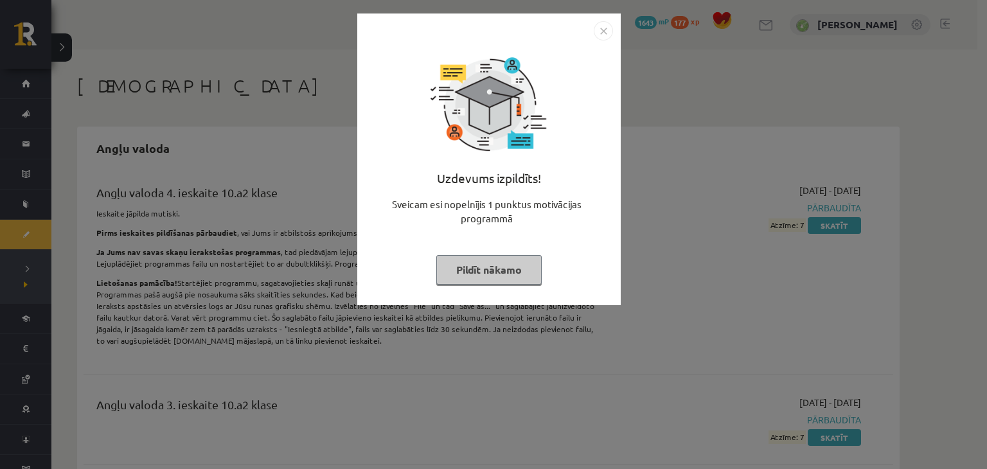
click at [537, 272] on button "Pildīt nākamo" at bounding box center [488, 270] width 105 height 30
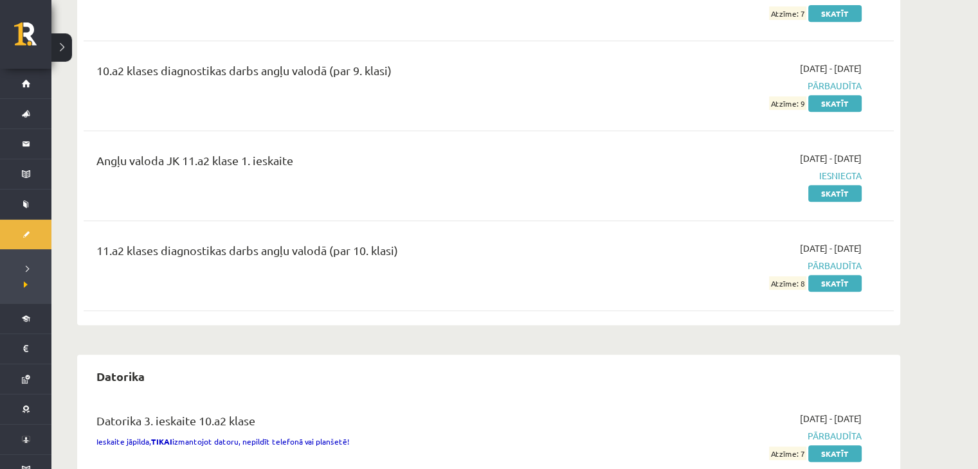
scroll to position [578, 0]
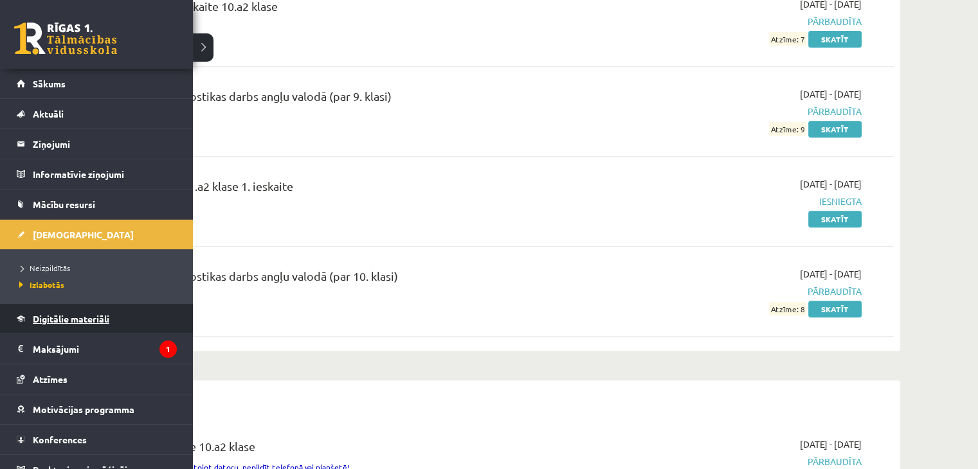
click at [54, 313] on span "Digitālie materiāli" at bounding box center [71, 319] width 76 height 12
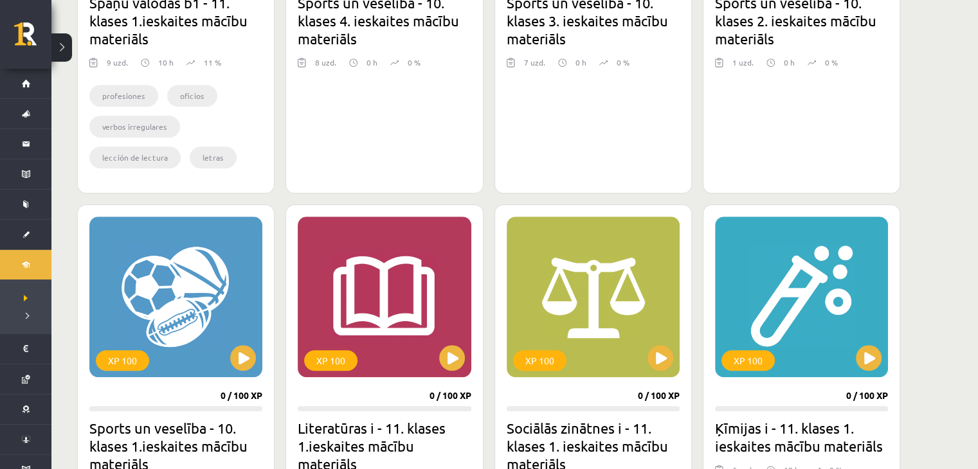
scroll to position [900, 0]
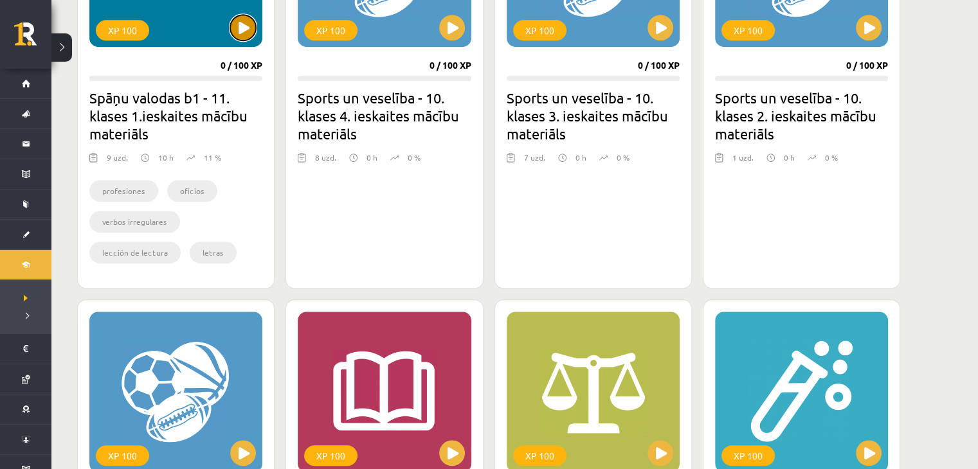
click at [234, 34] on button at bounding box center [243, 28] width 26 height 26
